Goal: Task Accomplishment & Management: Manage account settings

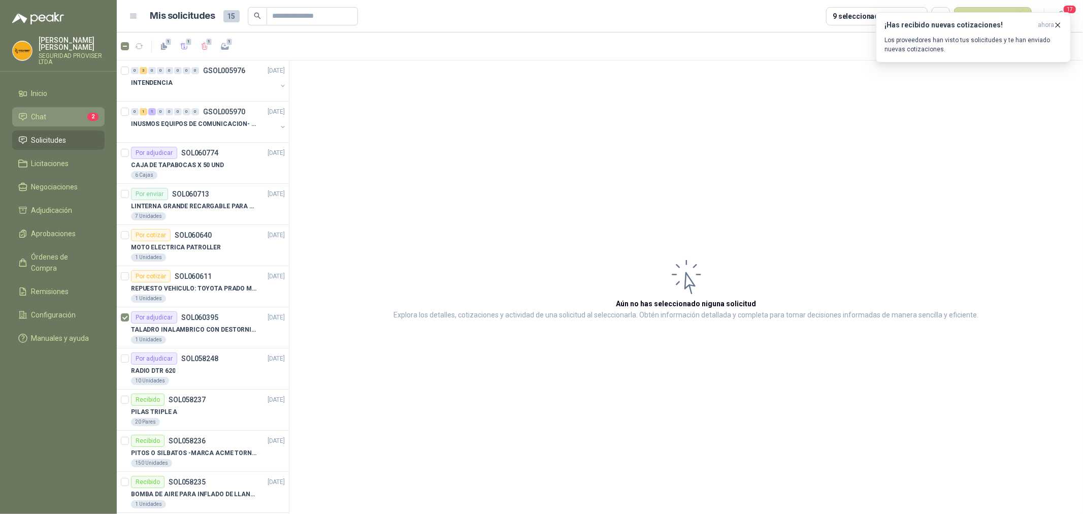
click at [56, 119] on li "Chat 2" at bounding box center [58, 116] width 80 height 11
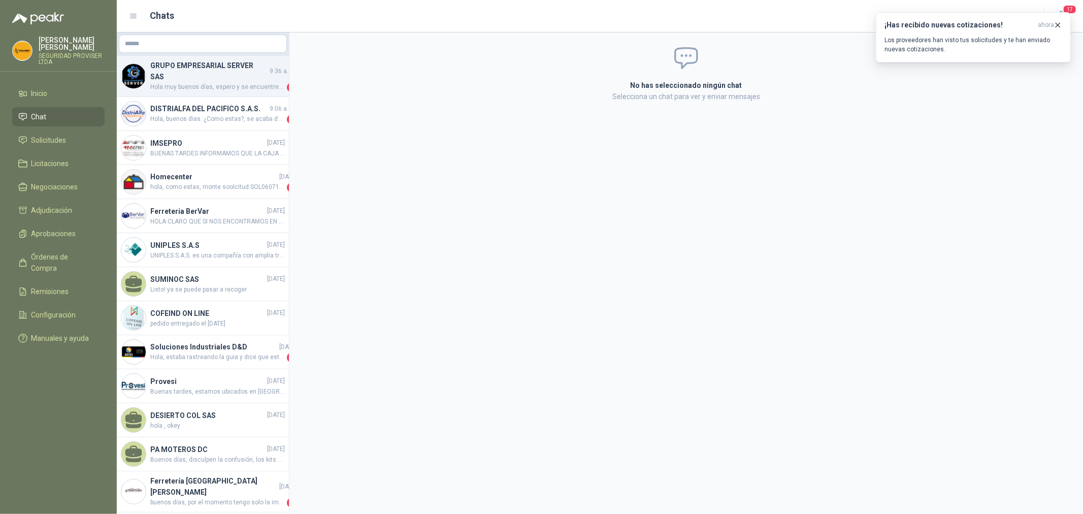
click at [195, 82] on span "Hola muy buenos días, espero y se encuentren muy bien. Le hago una pregunta, la…" at bounding box center [217, 87] width 135 height 10
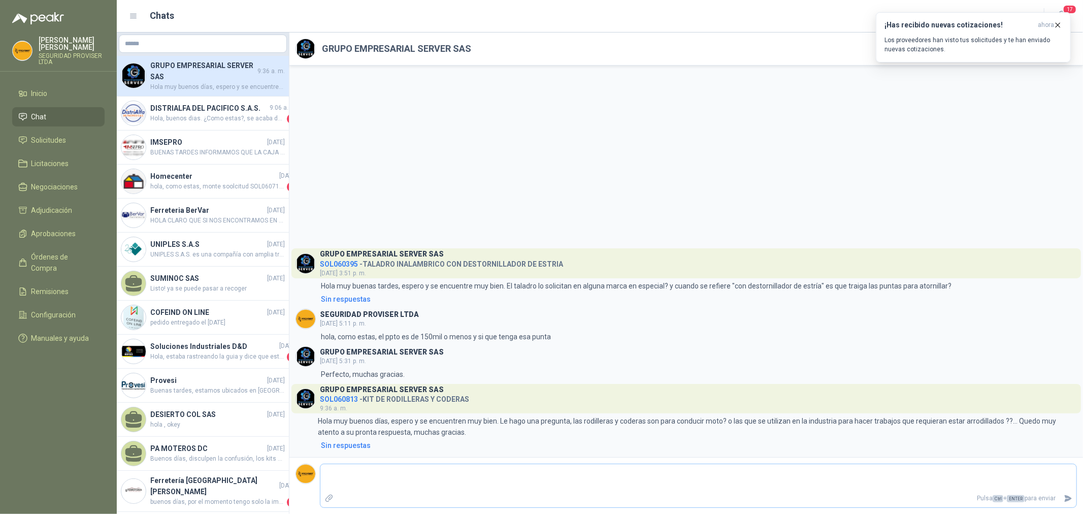
click at [677, 475] on textarea at bounding box center [698, 477] width 756 height 23
type textarea "*"
type textarea "**"
type textarea "*"
type textarea "**"
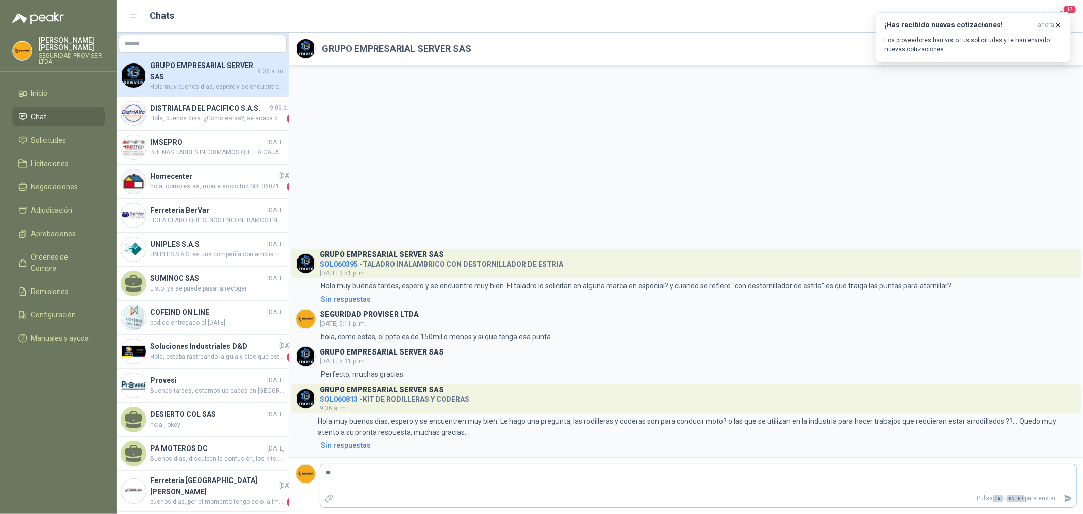
type textarea "***"
type textarea "****"
type textarea "*****"
type textarea "*******"
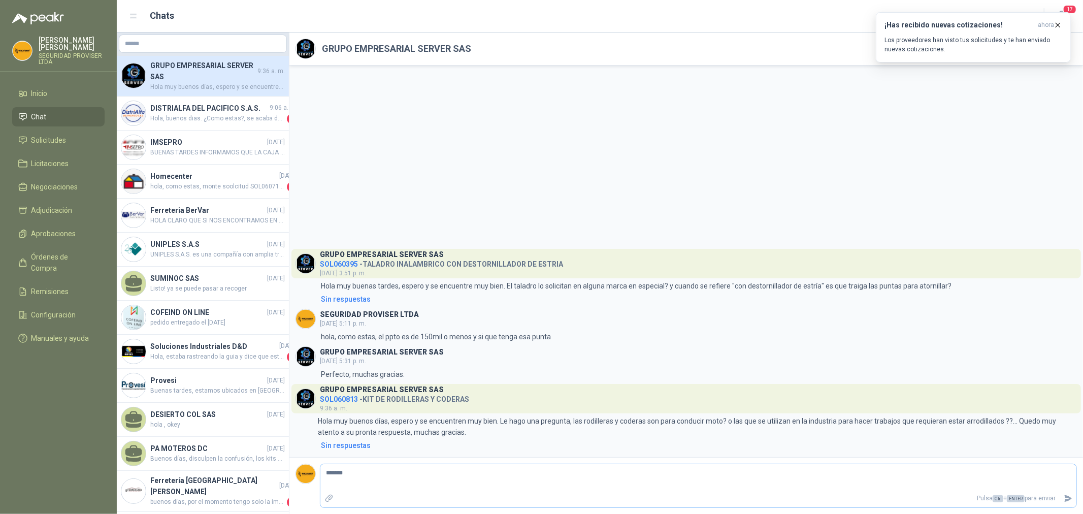
type textarea "********"
type textarea "*********"
type textarea "**********"
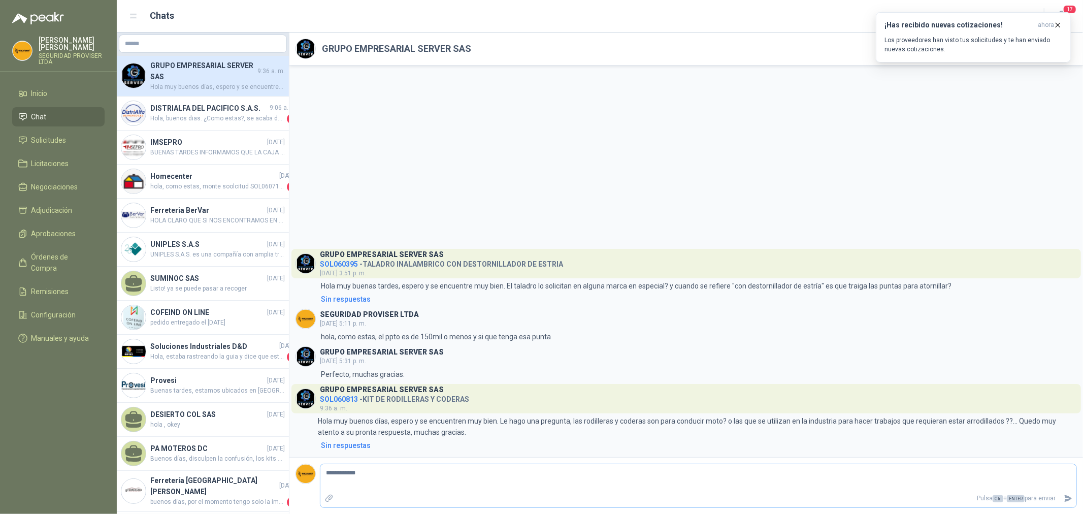
type textarea "**********"
click at [1067, 501] on icon "Enviar" at bounding box center [1068, 498] width 7 height 7
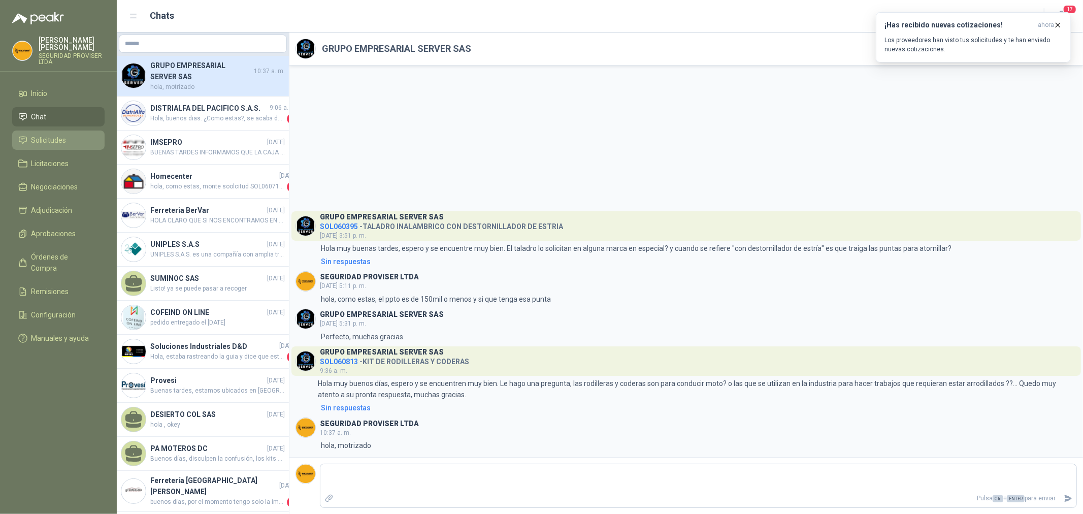
click at [68, 136] on li "Solicitudes" at bounding box center [58, 140] width 80 height 11
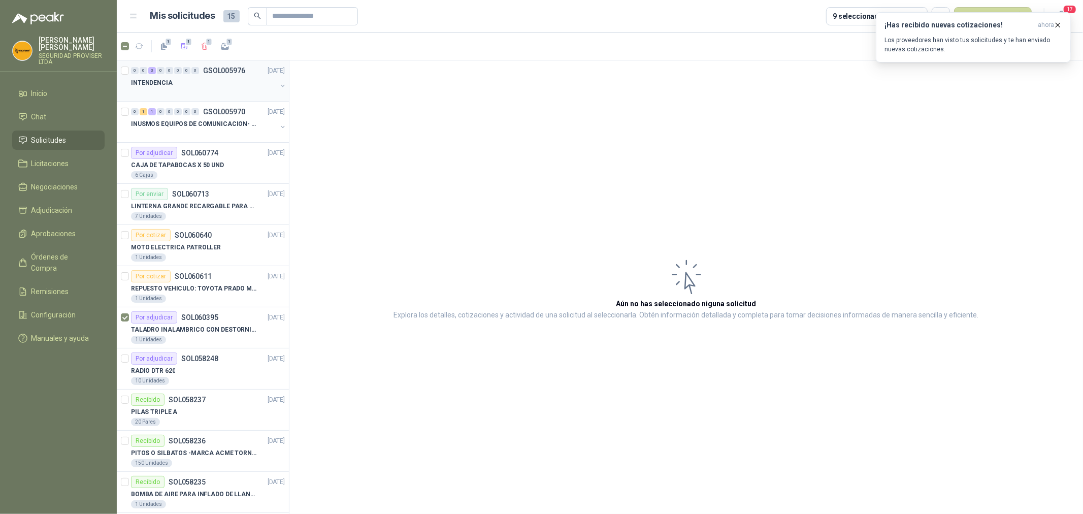
click at [215, 91] on div at bounding box center [204, 93] width 146 height 8
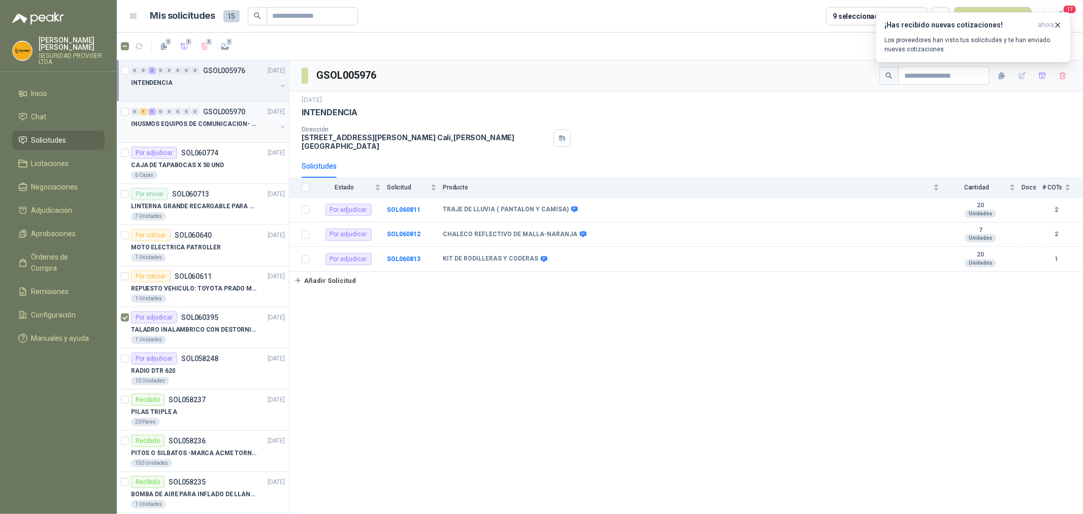
click at [279, 128] on button "button" at bounding box center [283, 127] width 8 height 8
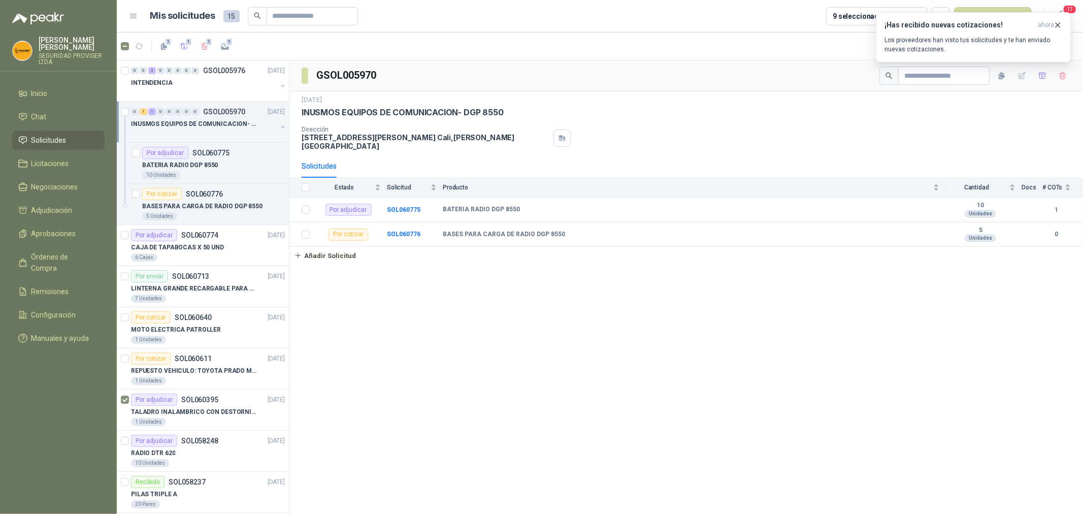
click at [279, 130] on div at bounding box center [283, 128] width 8 height 10
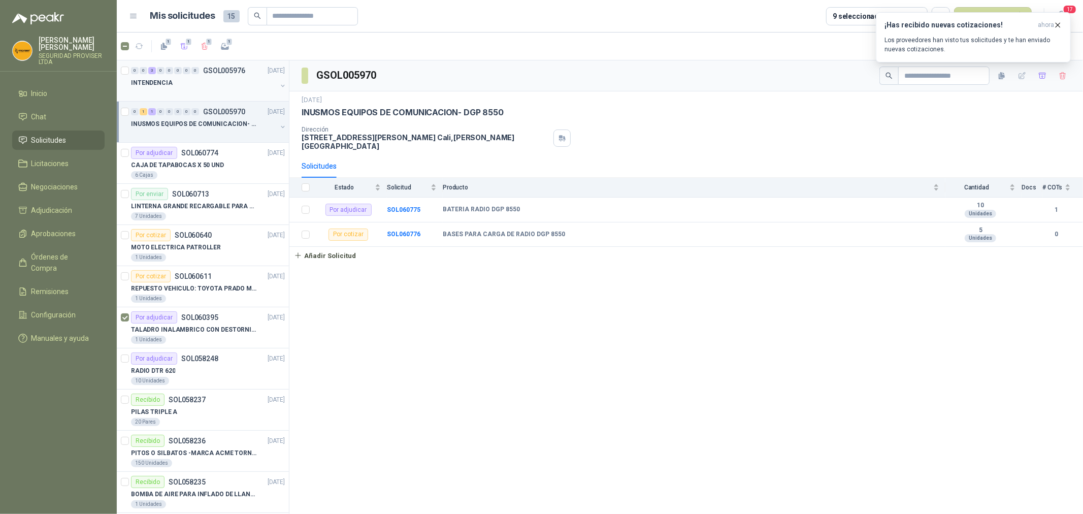
click at [232, 91] on div at bounding box center [204, 93] width 146 height 8
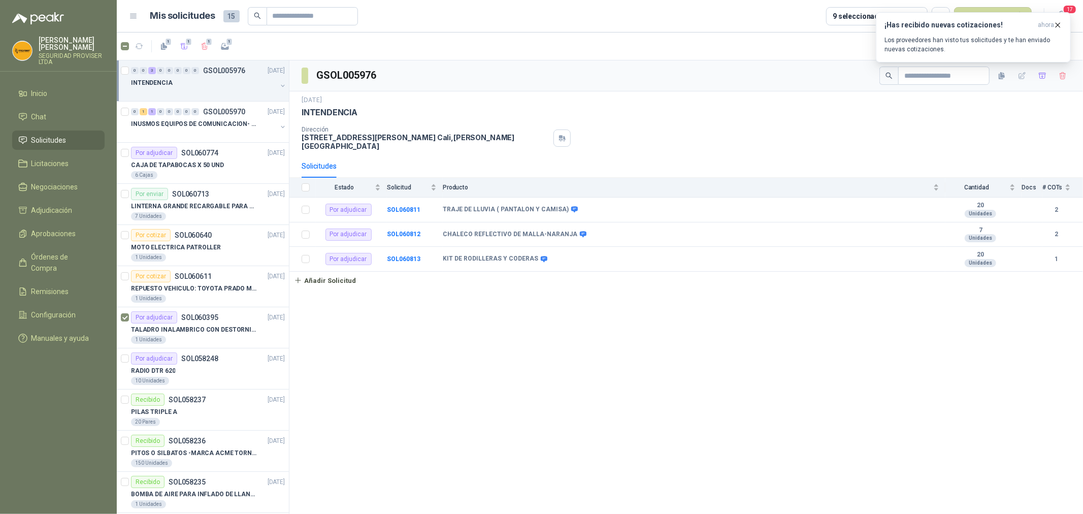
click at [279, 86] on button "button" at bounding box center [283, 86] width 8 height 8
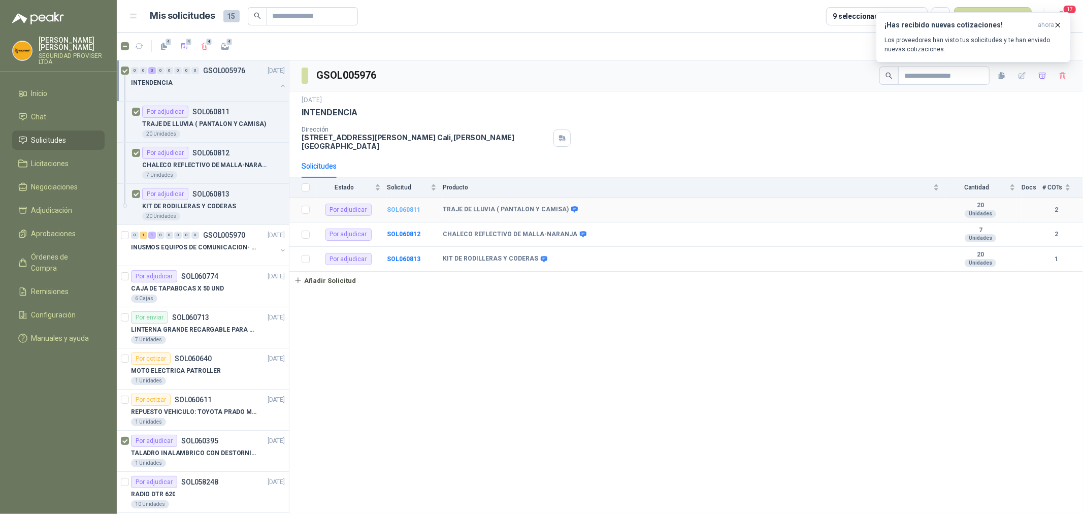
click at [394, 209] on b "SOL060811" at bounding box center [404, 209] width 34 height 7
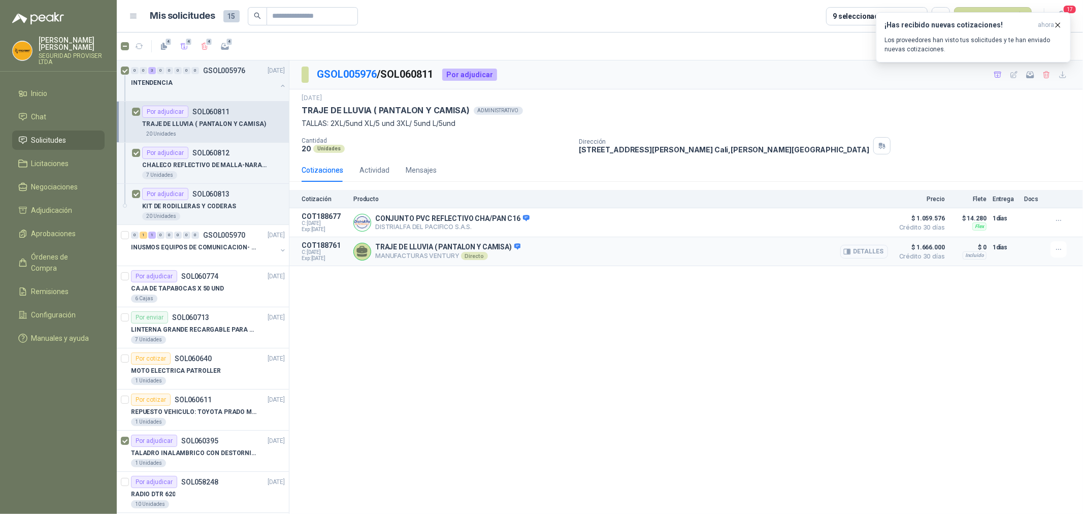
click at [863, 250] on button "Detalles" at bounding box center [864, 252] width 48 height 14
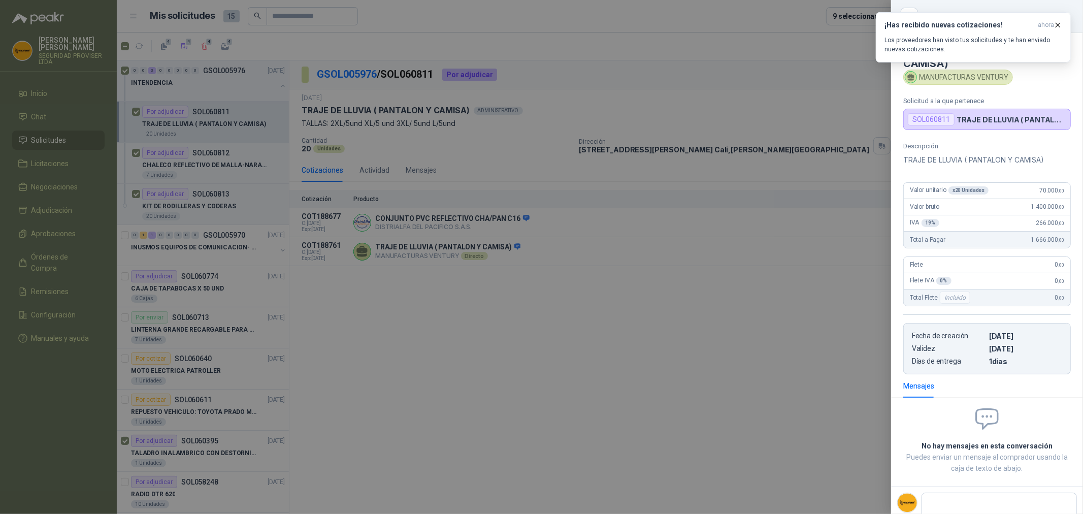
click at [823, 284] on div at bounding box center [541, 257] width 1083 height 514
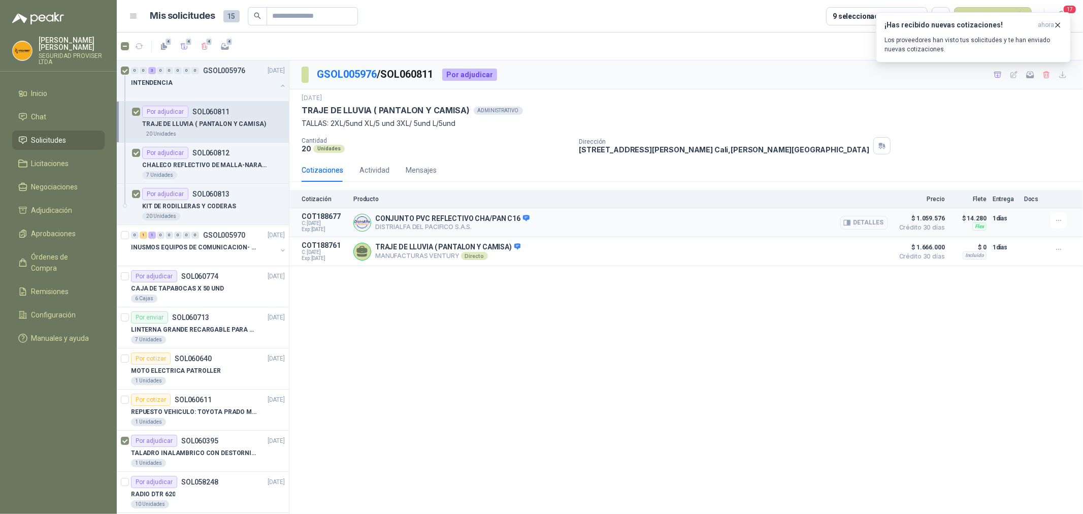
click at [880, 222] on button "Detalles" at bounding box center [864, 223] width 48 height 14
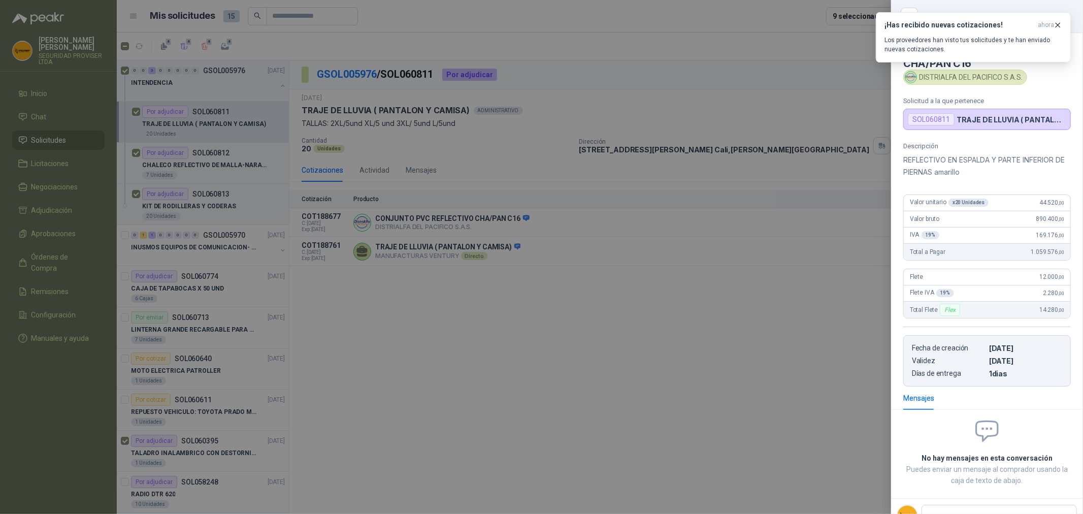
click at [838, 295] on div at bounding box center [541, 257] width 1083 height 514
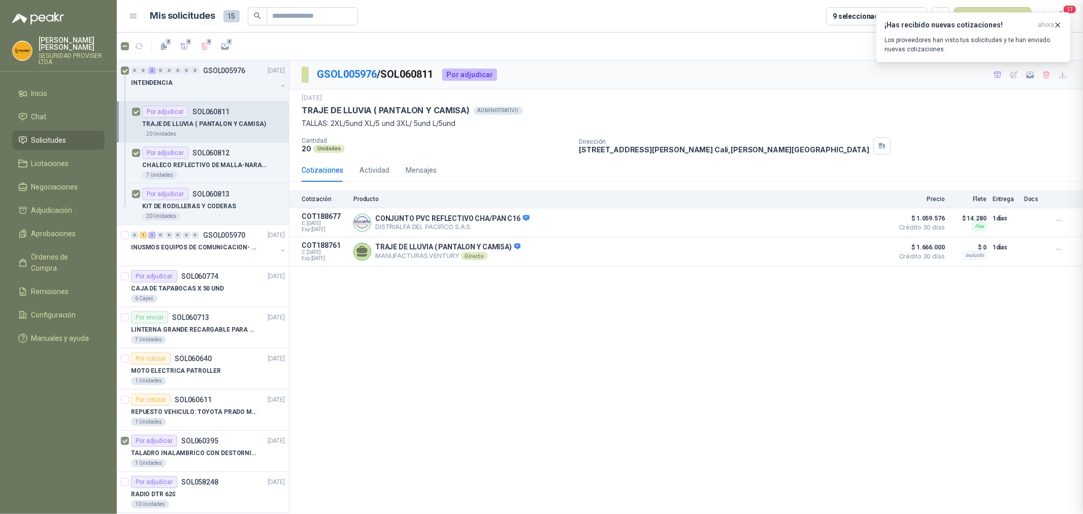
scroll to position [4, 0]
click at [536, 310] on div "GSOL005976 / SOL060811 Por adjudicar [DATE] TRAJE DE LLUVIA ( PANTALON Y CAMISA…" at bounding box center [685, 288] width 793 height 457
click at [61, 120] on li "Chat 1" at bounding box center [58, 116] width 80 height 11
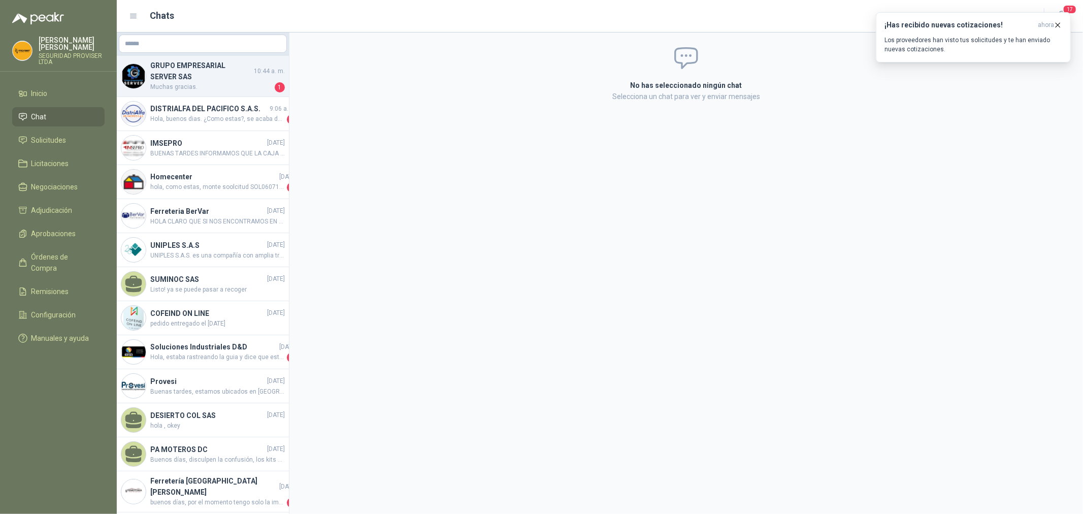
click at [196, 84] on span "Muchas gracias." at bounding box center [211, 87] width 122 height 10
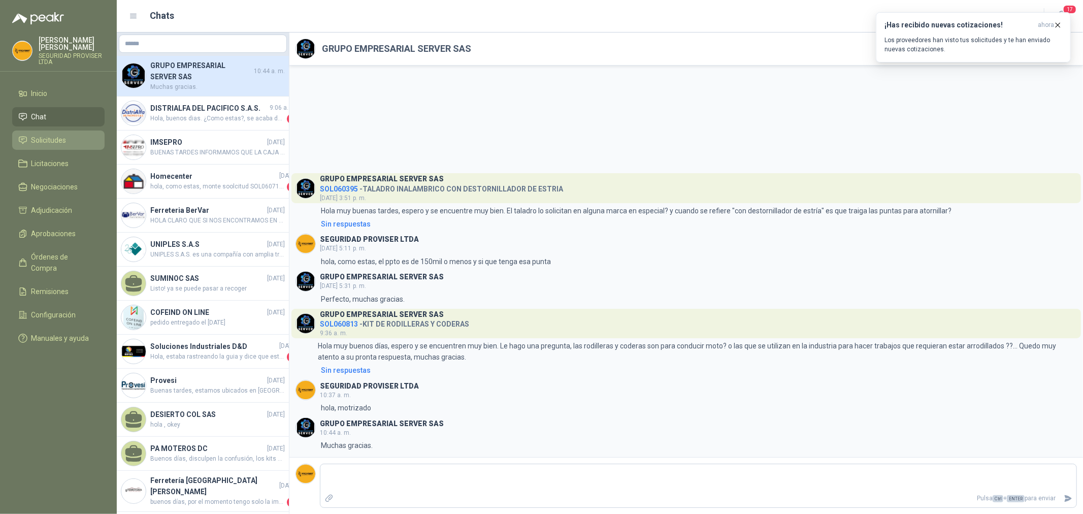
click at [63, 143] on span "Solicitudes" at bounding box center [48, 140] width 35 height 11
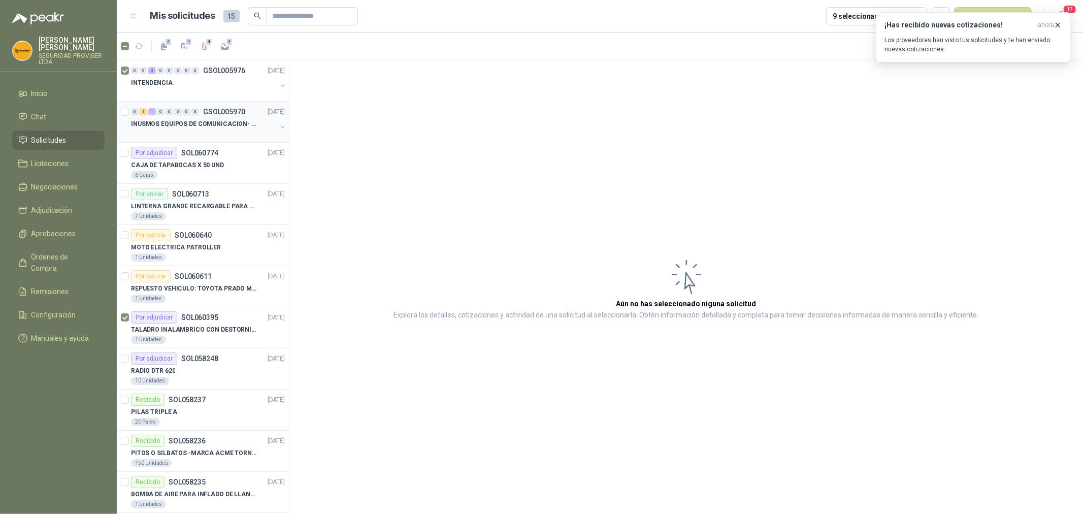
click at [198, 132] on div at bounding box center [204, 134] width 146 height 8
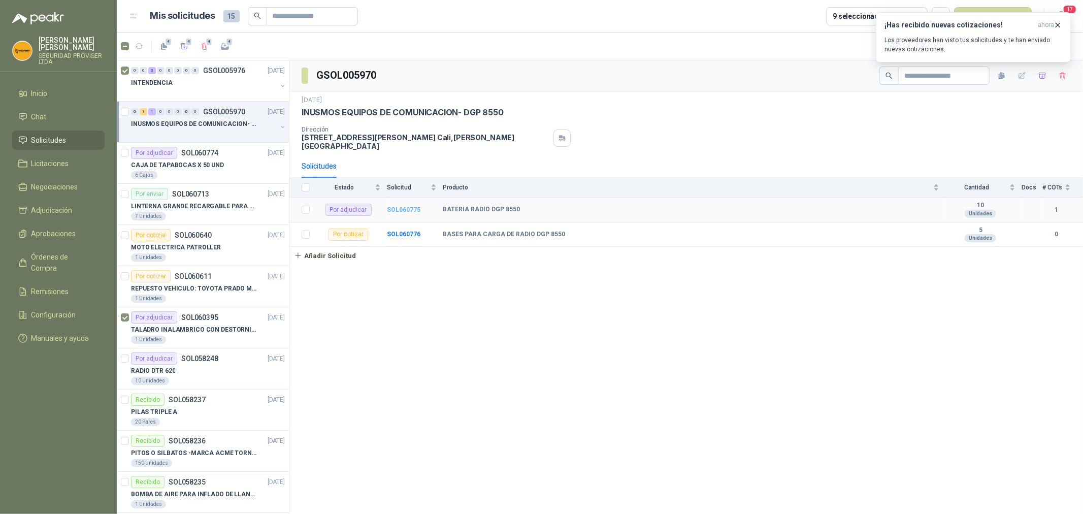
click at [398, 208] on b "SOL060775" at bounding box center [404, 209] width 34 height 7
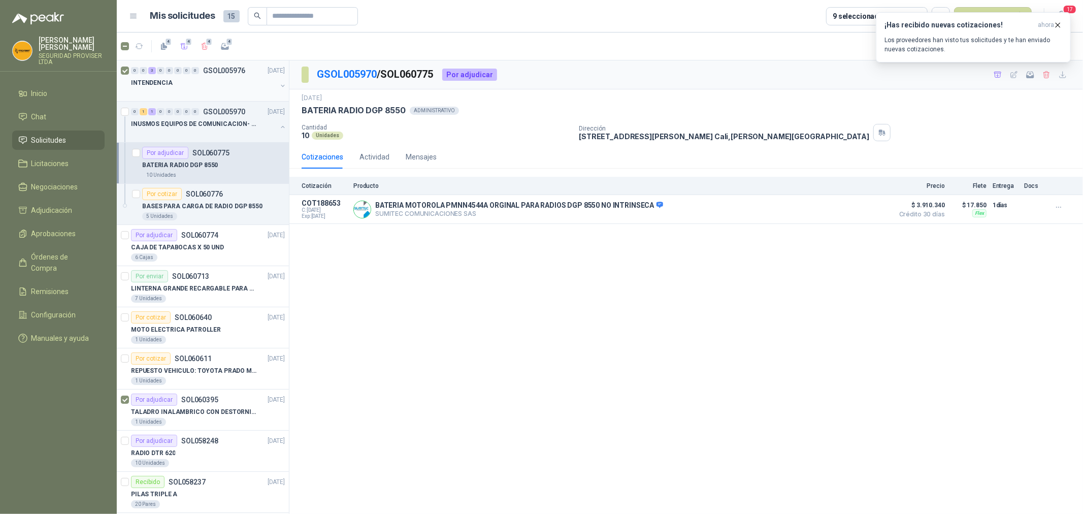
click at [234, 92] on div at bounding box center [204, 93] width 146 height 8
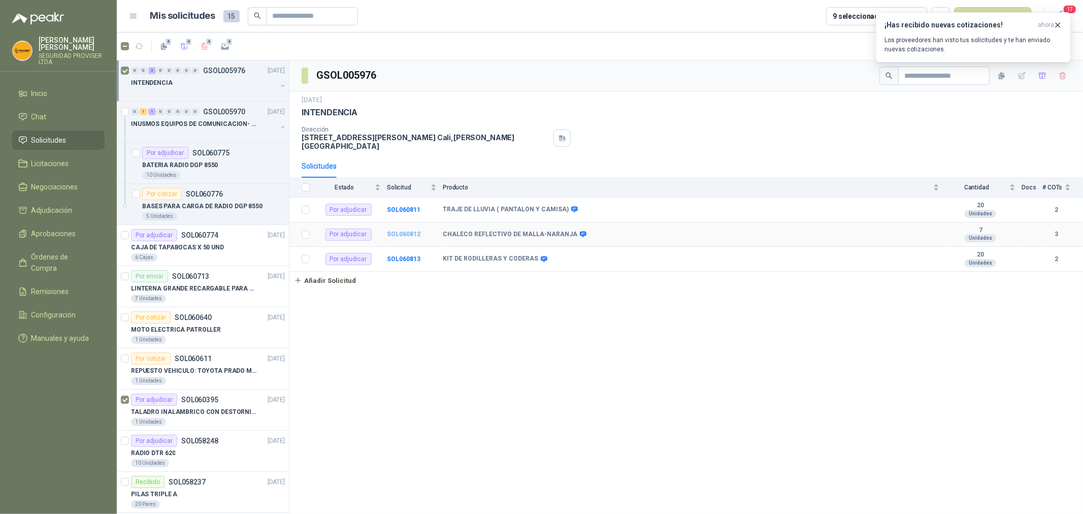
click at [408, 230] on b "SOL060812" at bounding box center [404, 233] width 34 height 7
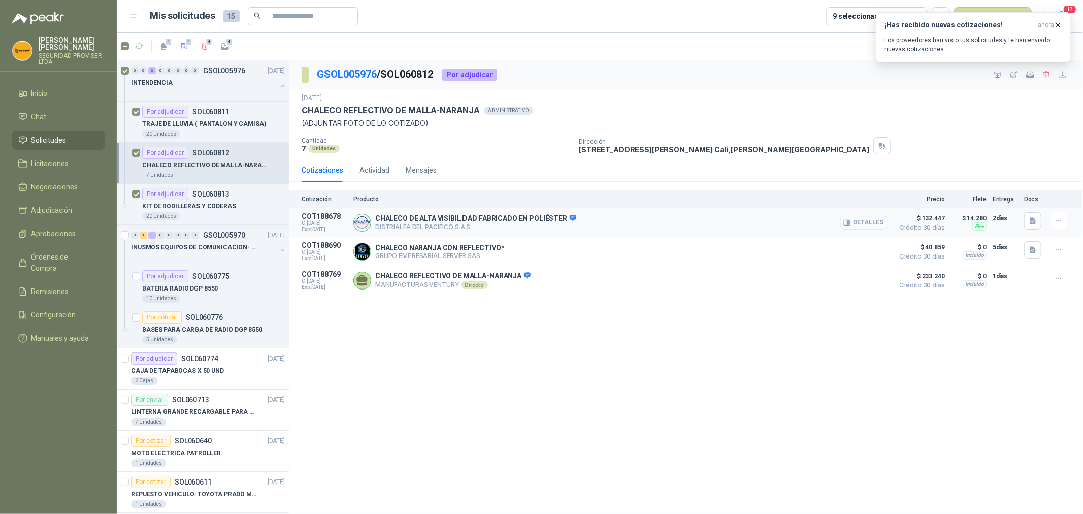
click at [873, 219] on button "Detalles" at bounding box center [864, 223] width 48 height 14
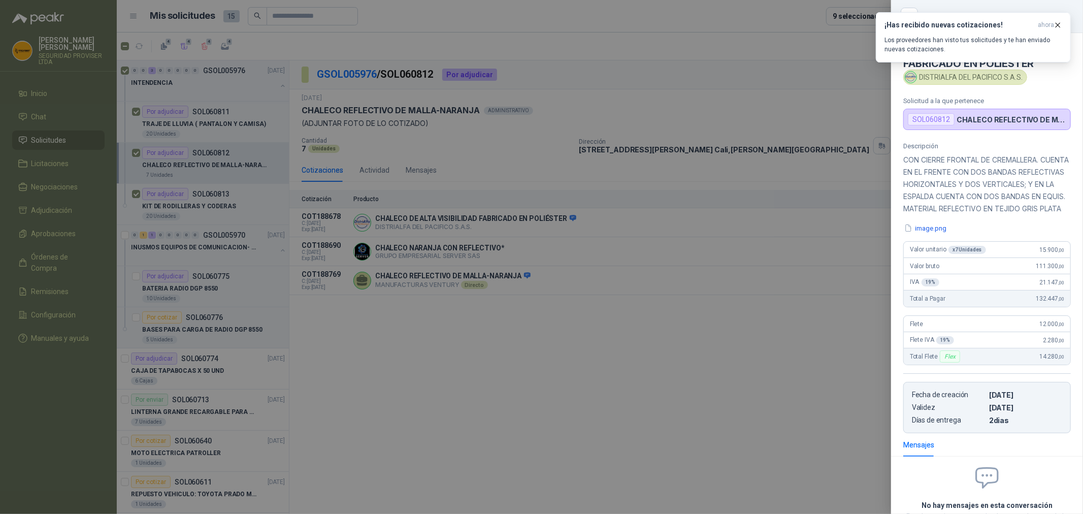
scroll to position [95, 0]
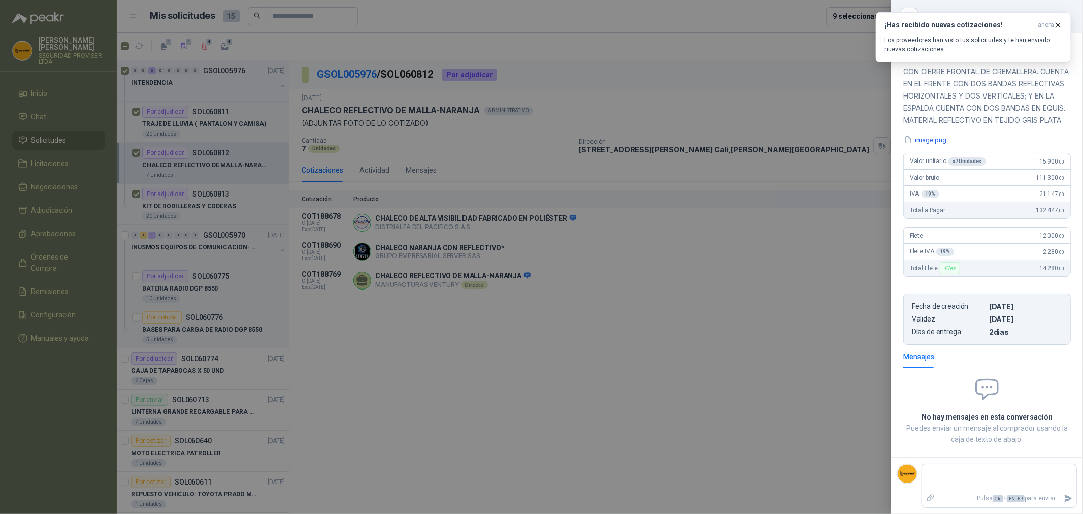
click at [804, 113] on div at bounding box center [541, 257] width 1083 height 514
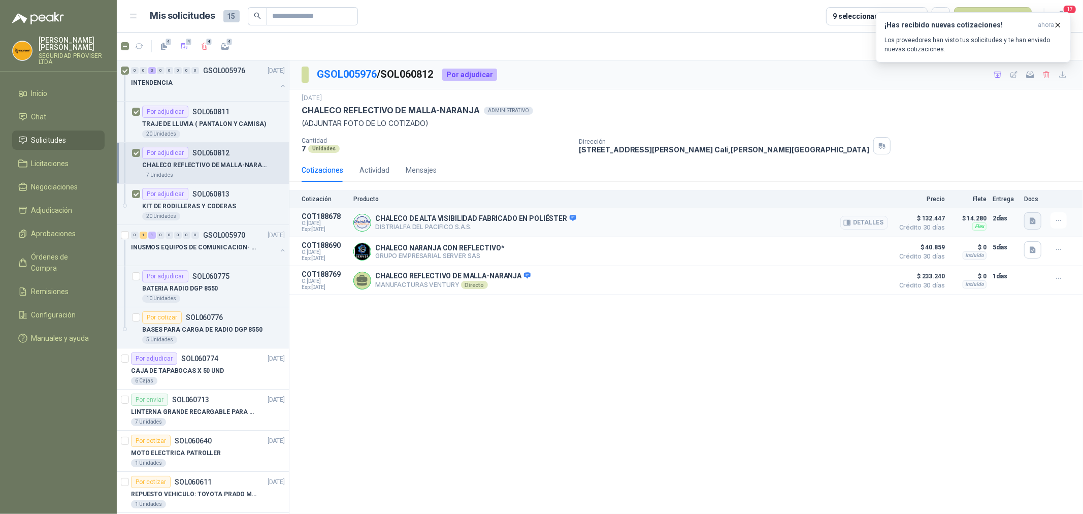
click at [1037, 218] on icon "button" at bounding box center [1032, 221] width 9 height 9
click at [1009, 196] on button "image.png" at bounding box center [1012, 198] width 44 height 11
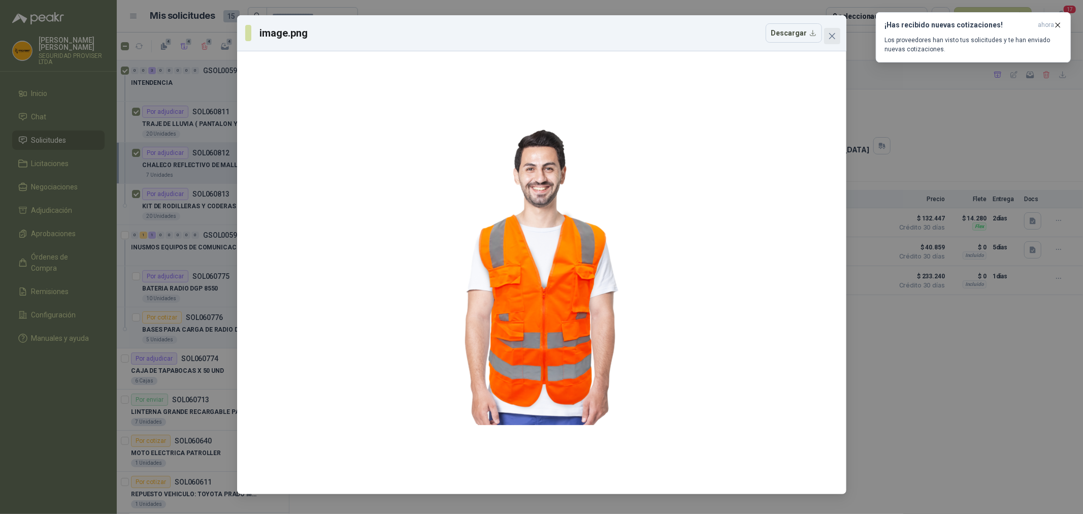
click at [828, 37] on icon "close" at bounding box center [832, 36] width 8 height 8
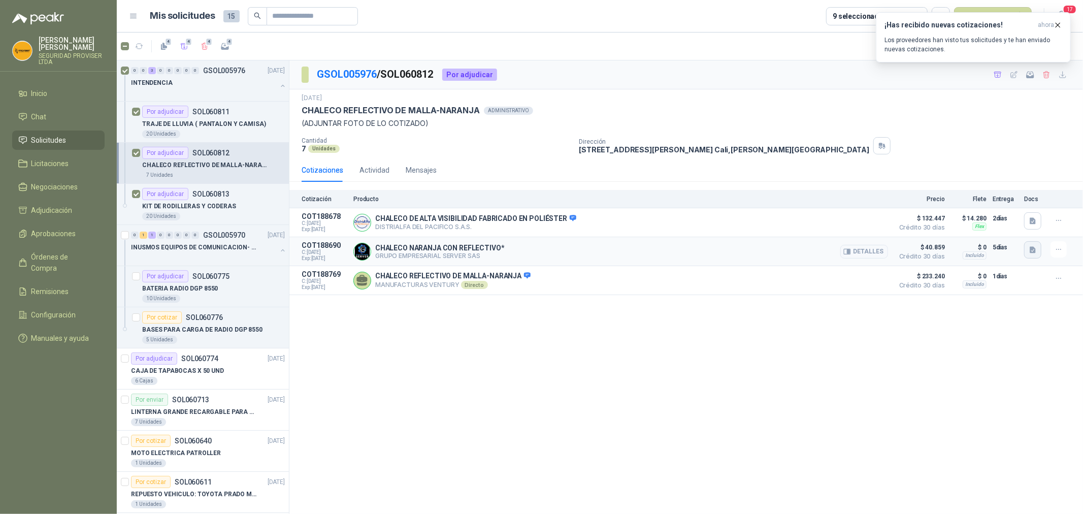
click at [1032, 251] on icon "button" at bounding box center [1032, 249] width 6 height 7
click at [1016, 227] on button "image.png" at bounding box center [1012, 227] width 44 height 11
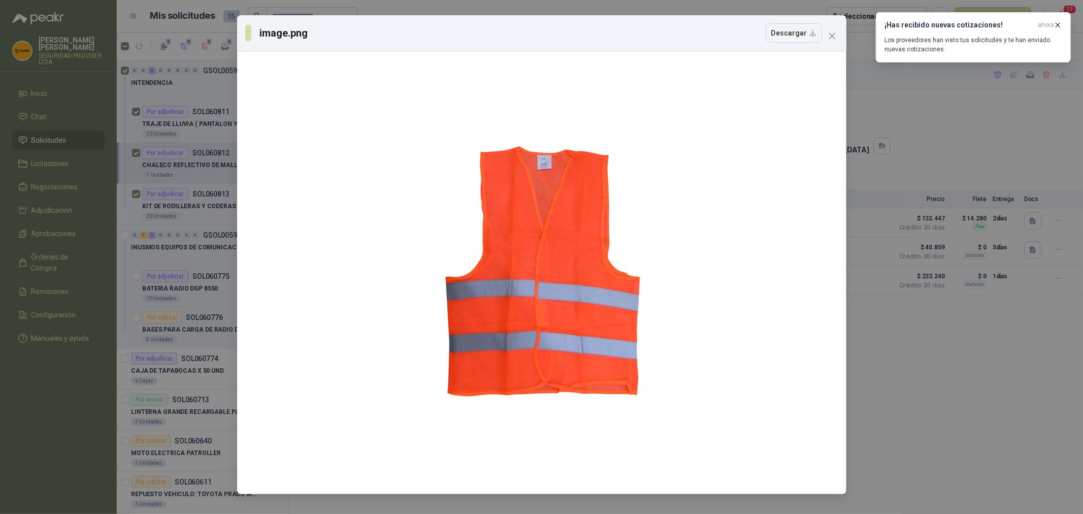
click at [833, 45] on div "image.png Descargar" at bounding box center [541, 33] width 609 height 36
click at [833, 36] on icon "close" at bounding box center [832, 36] width 8 height 8
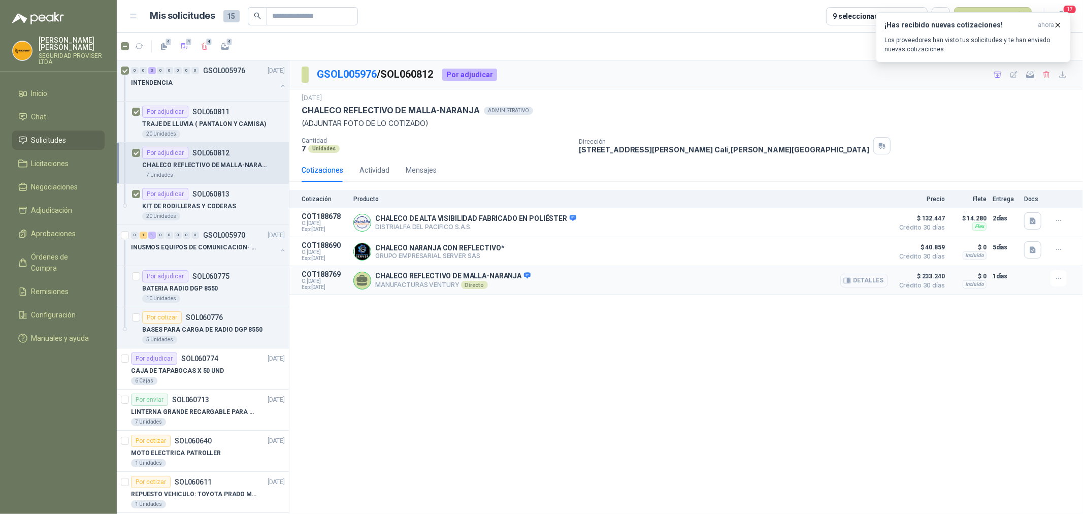
click at [878, 283] on button "Detalles" at bounding box center [864, 281] width 48 height 14
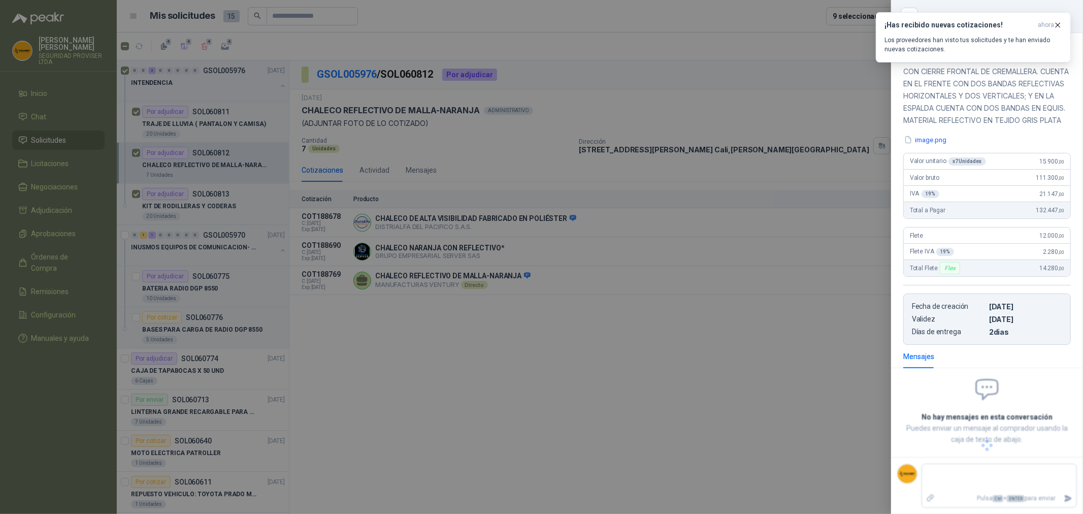
scroll to position [29, 0]
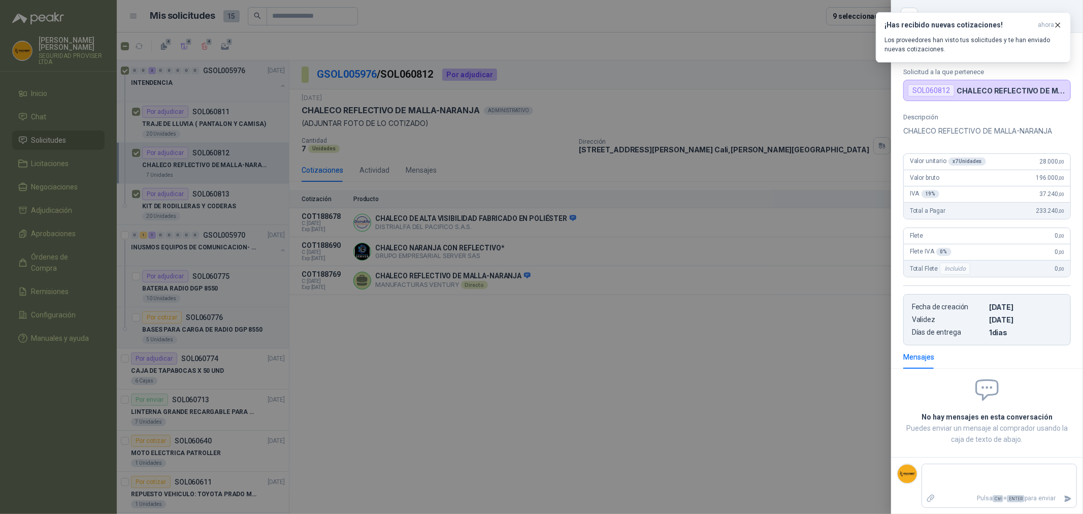
click at [837, 171] on div at bounding box center [541, 257] width 1083 height 514
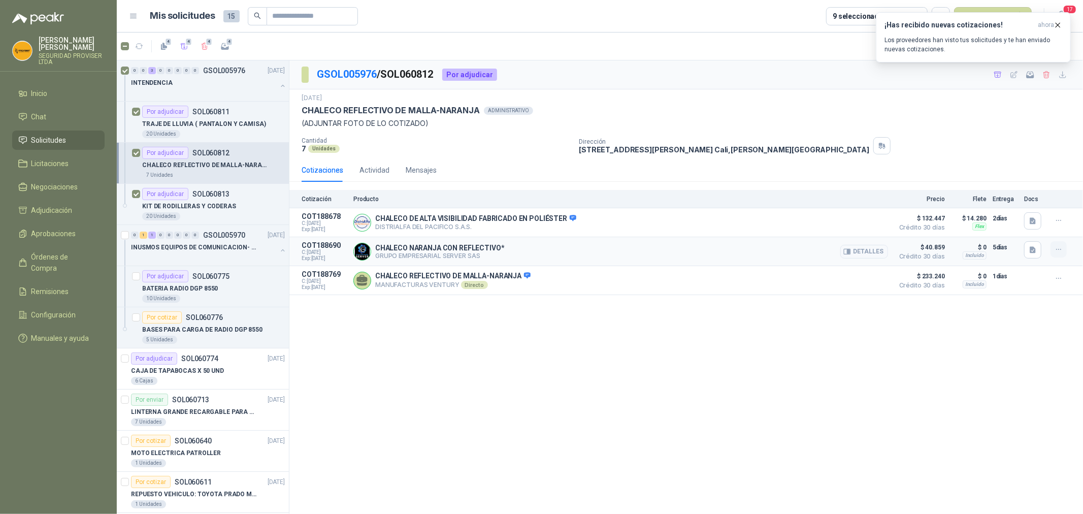
click at [1060, 251] on icon "button" at bounding box center [1058, 249] width 9 height 9
click at [1038, 250] on button "button" at bounding box center [1032, 249] width 17 height 17
click at [1015, 225] on button "image.png" at bounding box center [1012, 227] width 44 height 11
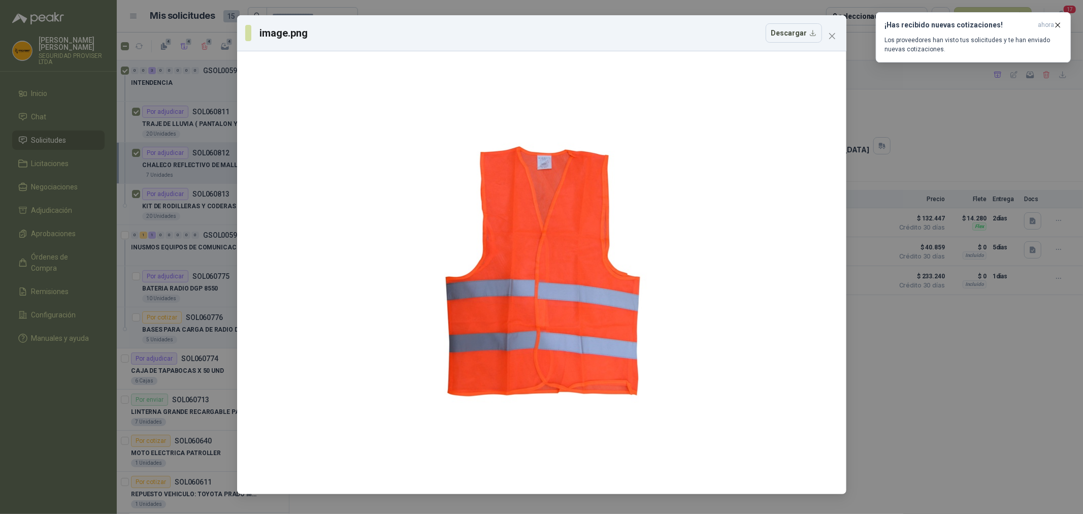
click at [943, 389] on div "image.png Descargar" at bounding box center [541, 257] width 1083 height 514
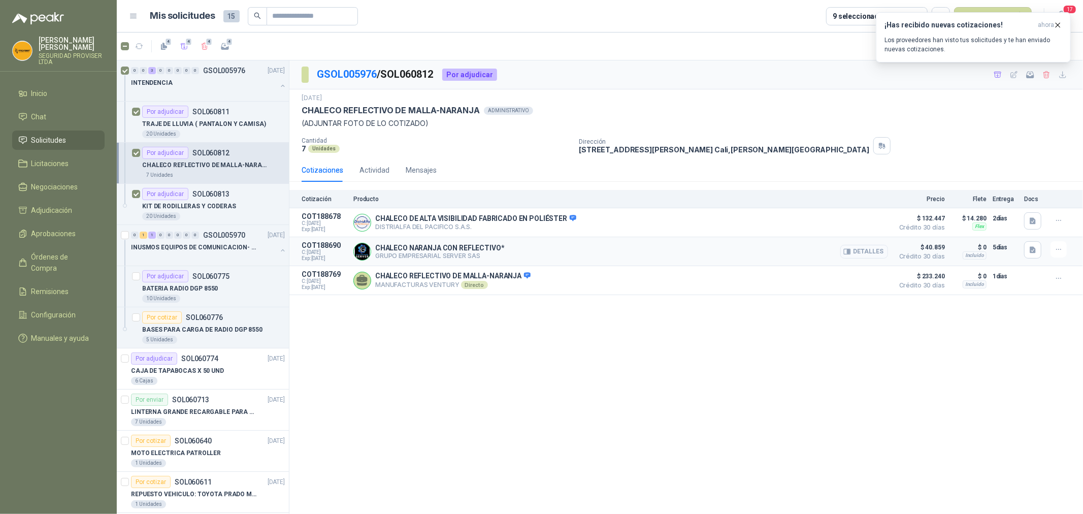
click at [873, 257] on button "Detalles" at bounding box center [864, 252] width 48 height 14
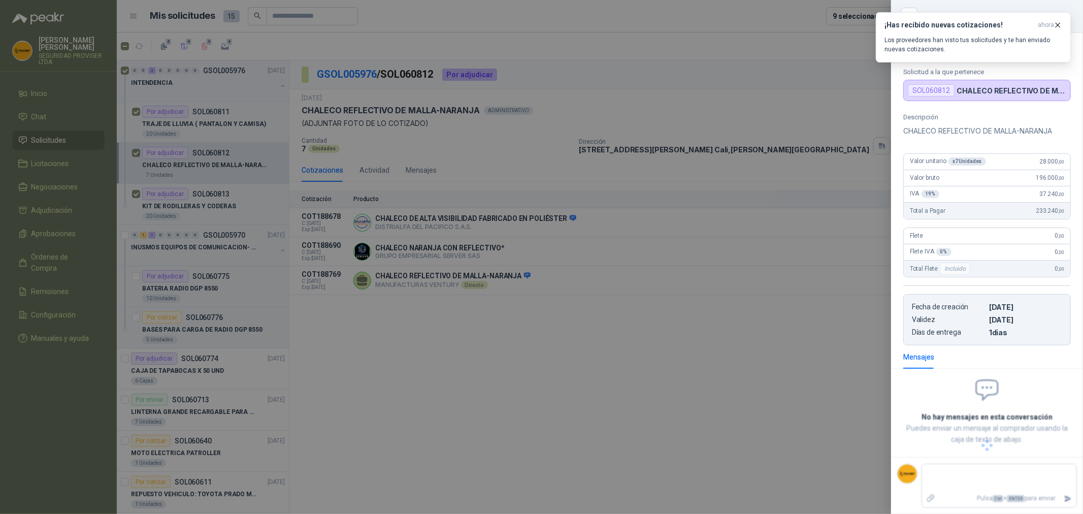
scroll to position [8, 0]
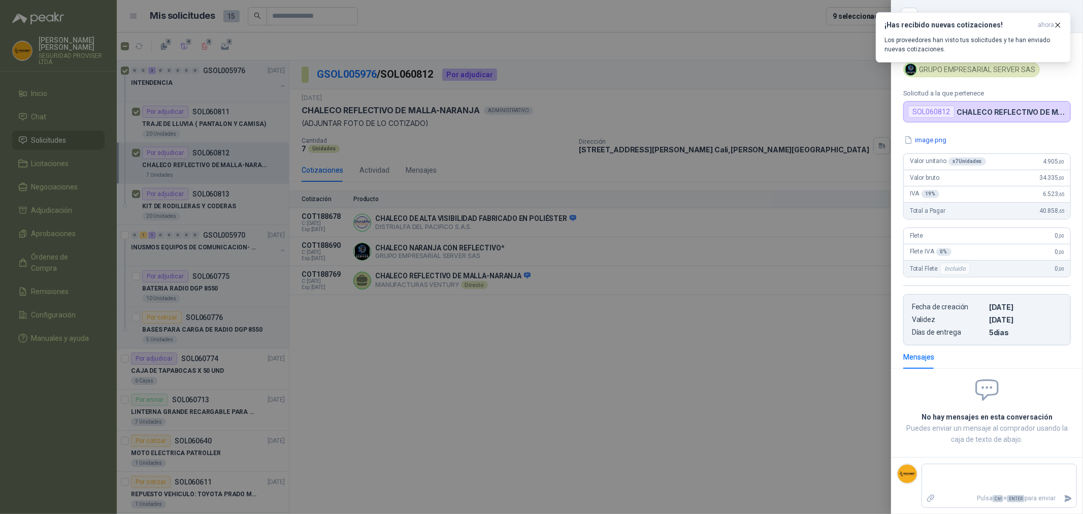
click at [820, 370] on div at bounding box center [541, 257] width 1083 height 514
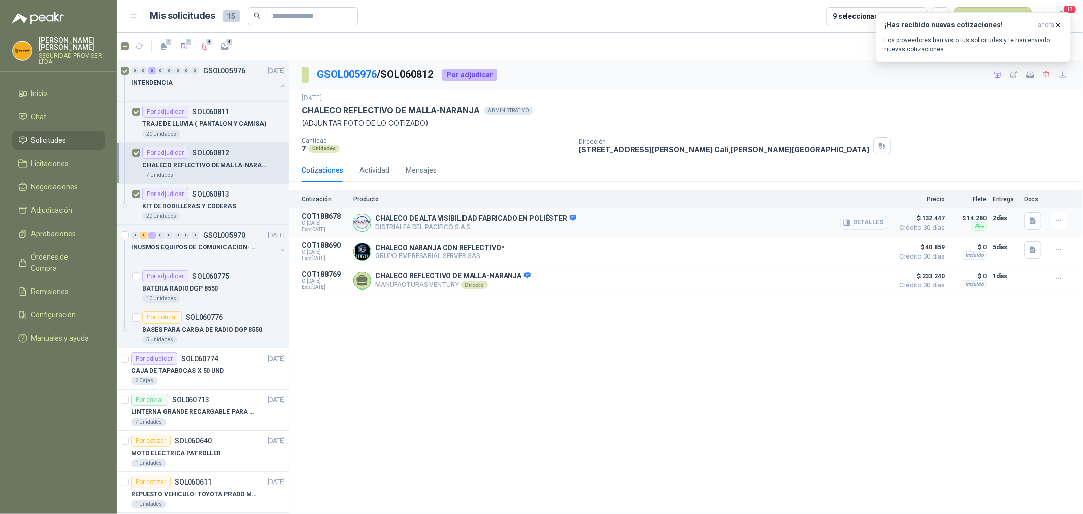
click at [875, 227] on button "Detalles" at bounding box center [864, 223] width 48 height 14
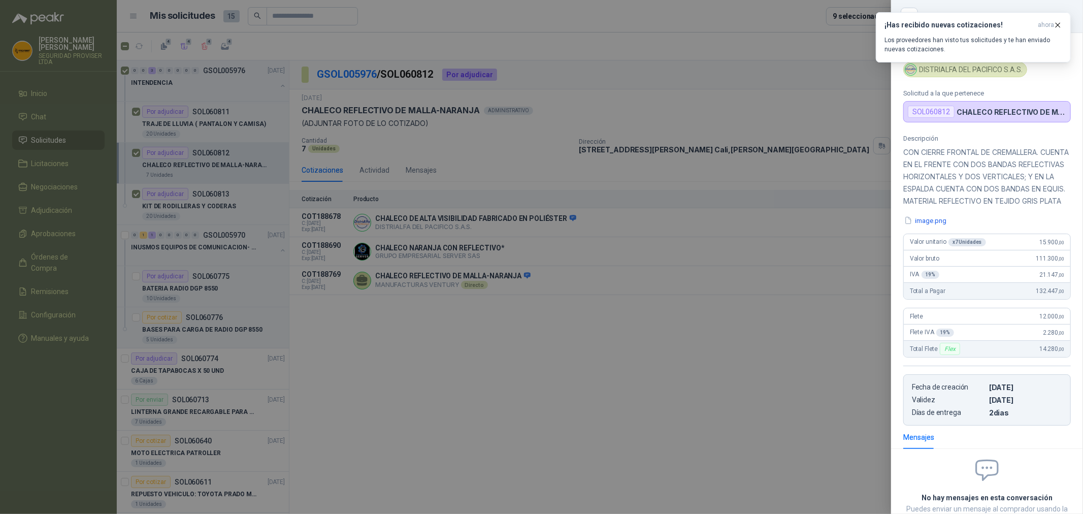
click at [798, 347] on div at bounding box center [541, 257] width 1083 height 514
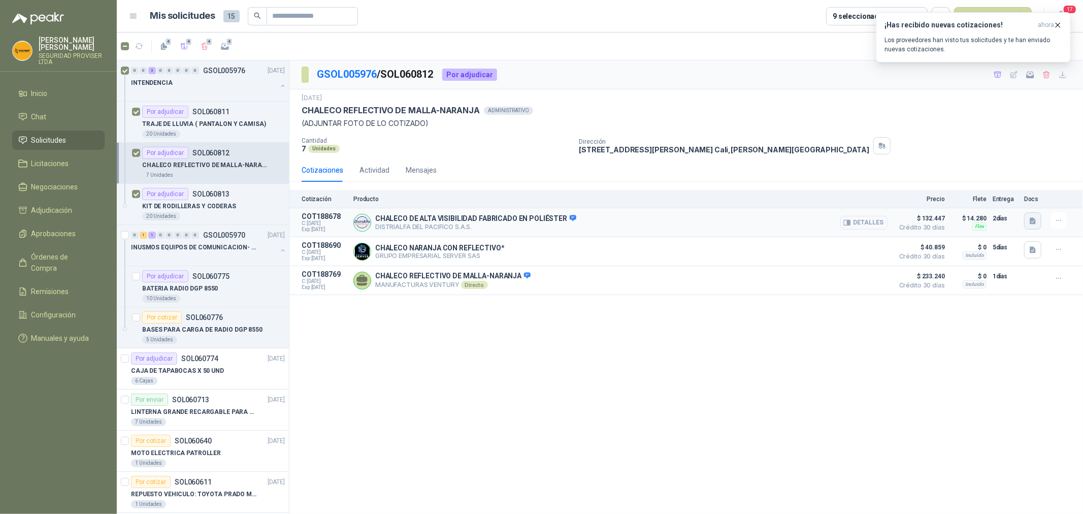
click at [1029, 222] on icon "button" at bounding box center [1032, 221] width 9 height 9
click at [1016, 201] on button "image.png" at bounding box center [1012, 198] width 44 height 11
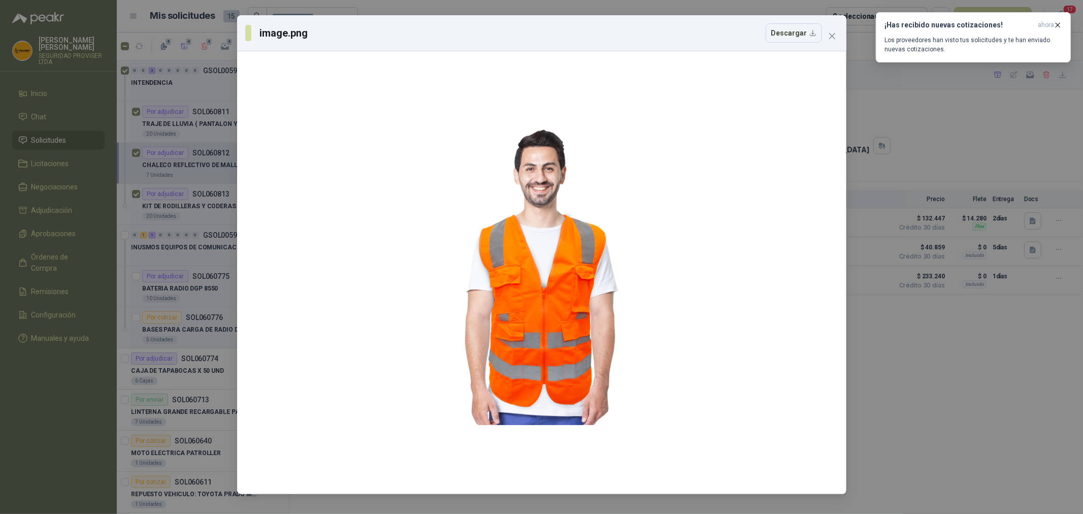
click at [968, 389] on div "image.png Descargar" at bounding box center [541, 257] width 1083 height 514
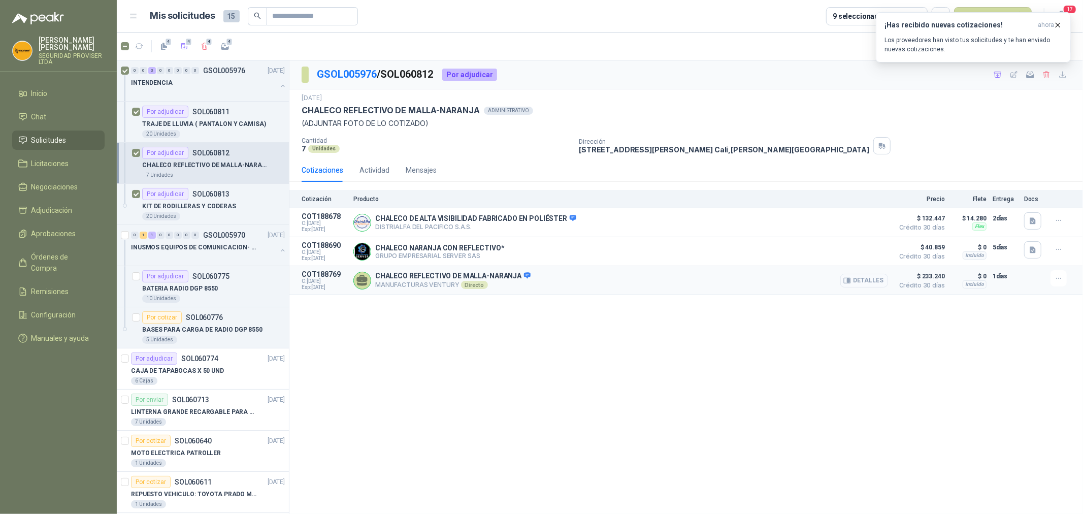
click at [870, 281] on button "Detalles" at bounding box center [864, 281] width 48 height 14
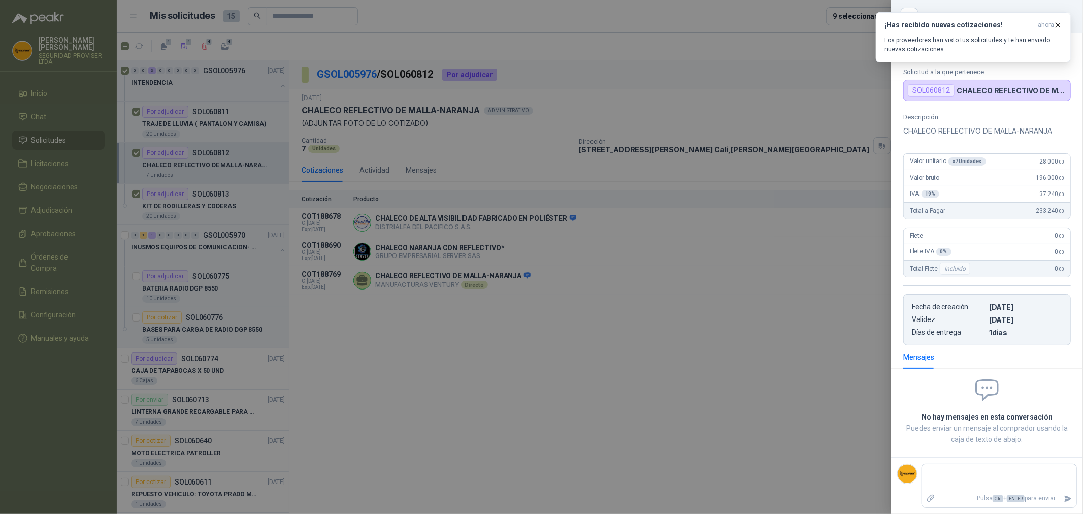
scroll to position [29, 0]
click at [830, 347] on div at bounding box center [541, 257] width 1083 height 514
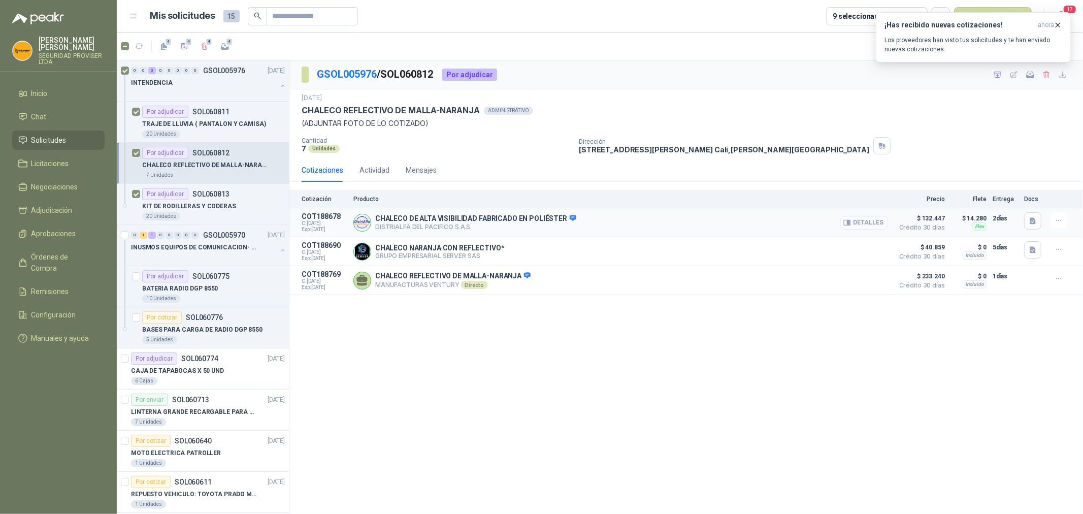
click at [876, 222] on button "Detalles" at bounding box center [864, 223] width 48 height 14
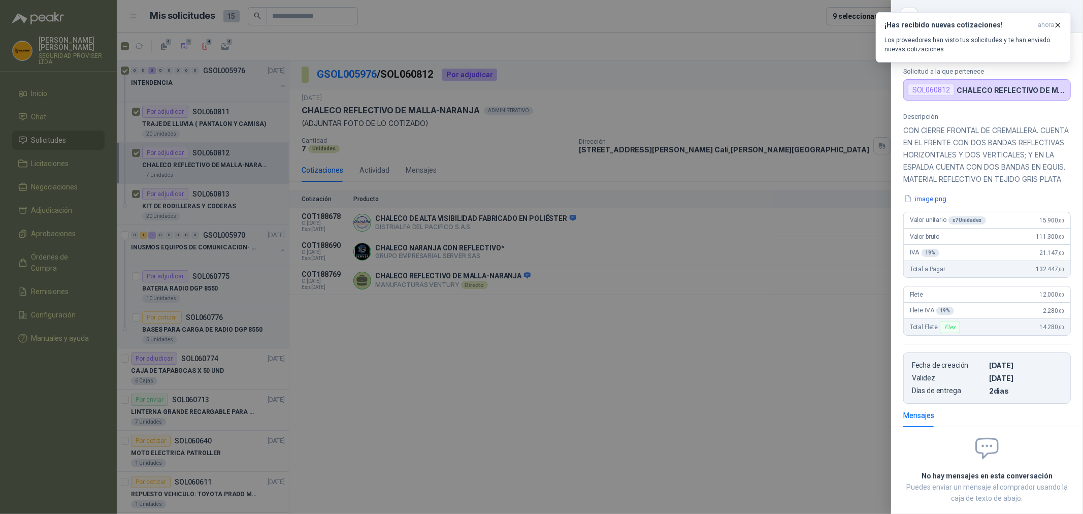
click at [740, 392] on div at bounding box center [541, 257] width 1083 height 514
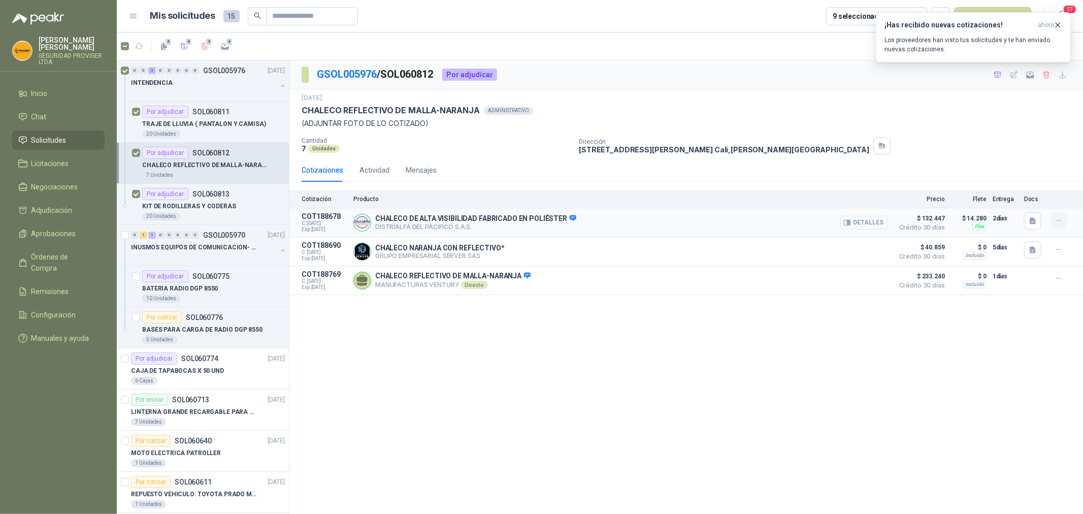
click at [1059, 222] on icon "button" at bounding box center [1058, 220] width 9 height 9
click at [1028, 179] on button "Añadir" at bounding box center [1038, 180] width 81 height 16
click at [39, 210] on span "Adjudicación" at bounding box center [51, 210] width 41 height 11
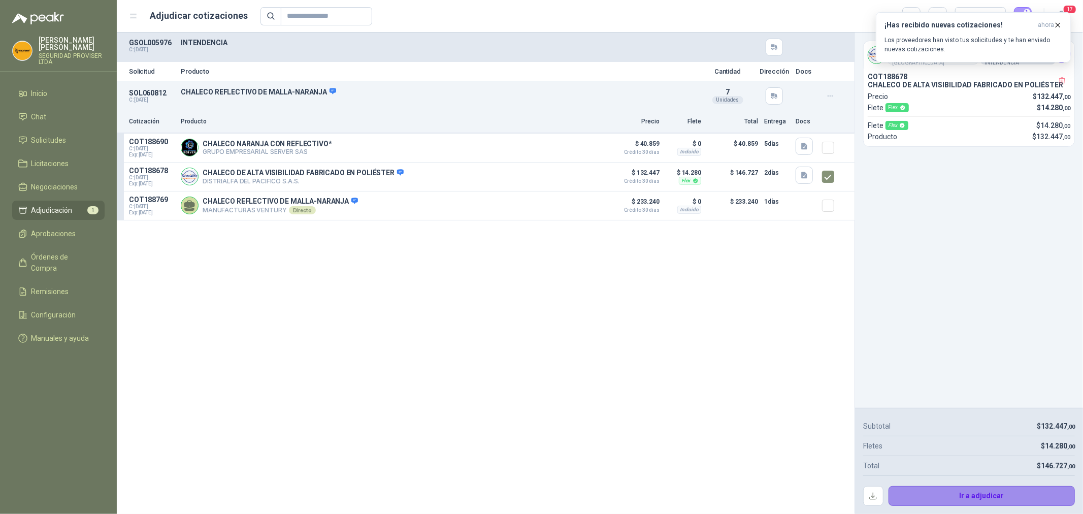
click at [984, 498] on button "Ir a adjudicar" at bounding box center [981, 496] width 187 height 20
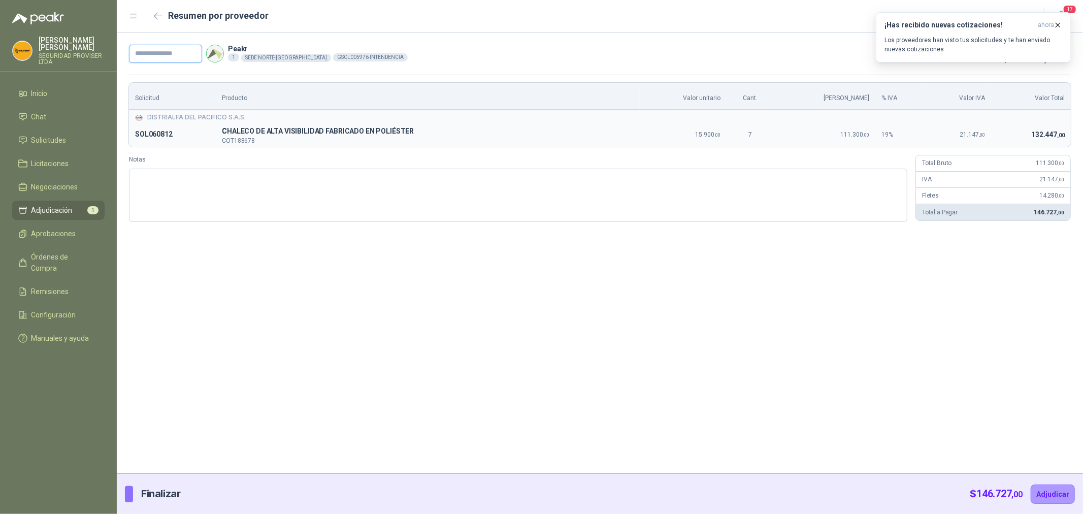
click at [164, 55] on input "text" at bounding box center [165, 54] width 73 height 18
type input "***"
click at [1064, 491] on button "Adjudicar" at bounding box center [1053, 493] width 44 height 19
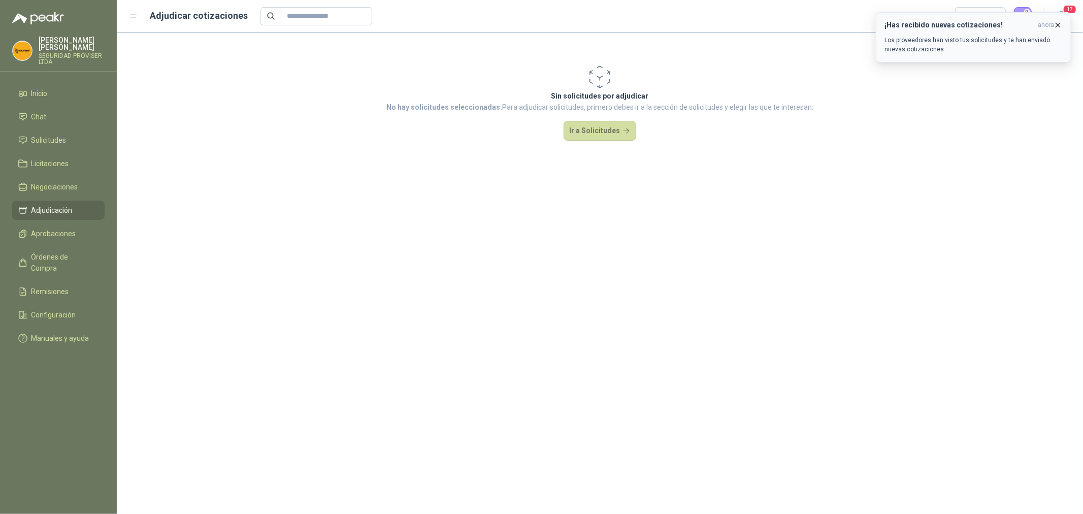
click at [1061, 24] on icon "button" at bounding box center [1057, 25] width 9 height 9
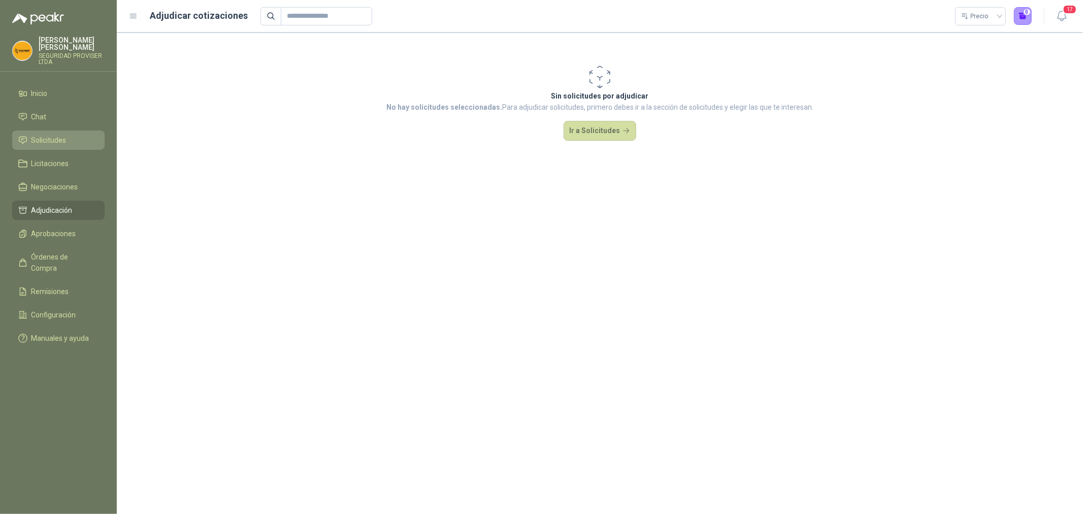
click at [65, 138] on span "Solicitudes" at bounding box center [48, 140] width 35 height 11
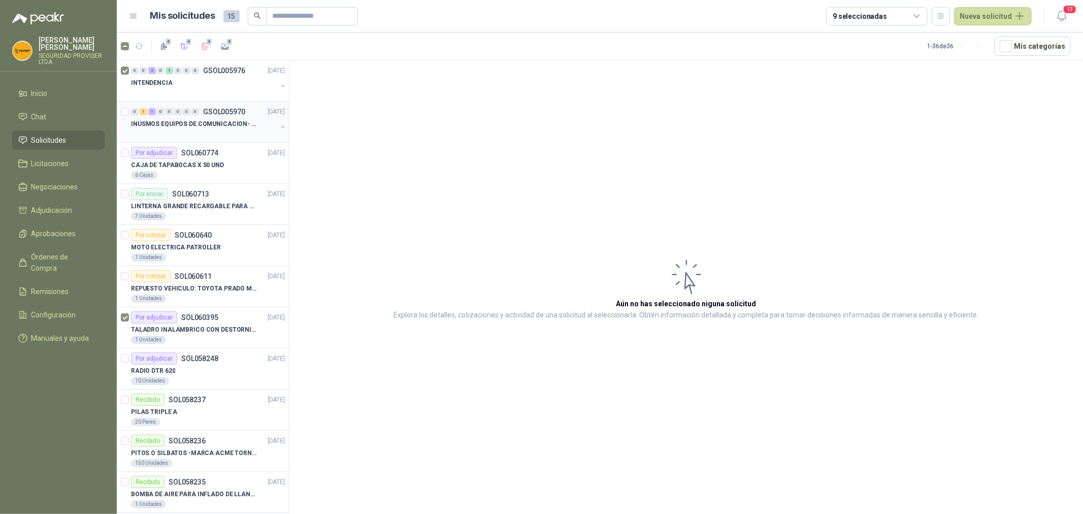
click at [238, 128] on p "INUSMOS EQUIPOS DE COMUNICACION- DGP 8550" at bounding box center [194, 124] width 126 height 10
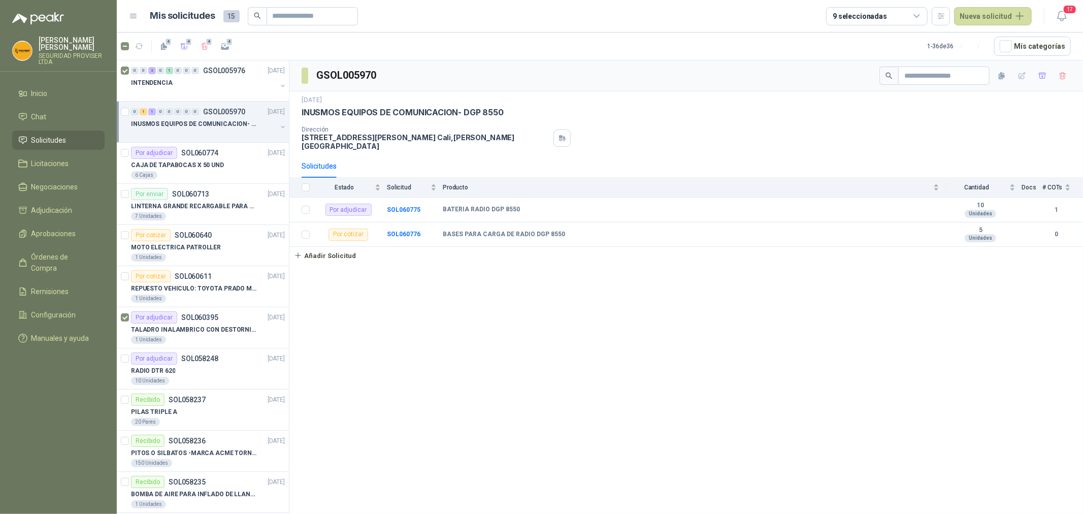
click at [58, 144] on span "Solicitudes" at bounding box center [48, 140] width 35 height 11
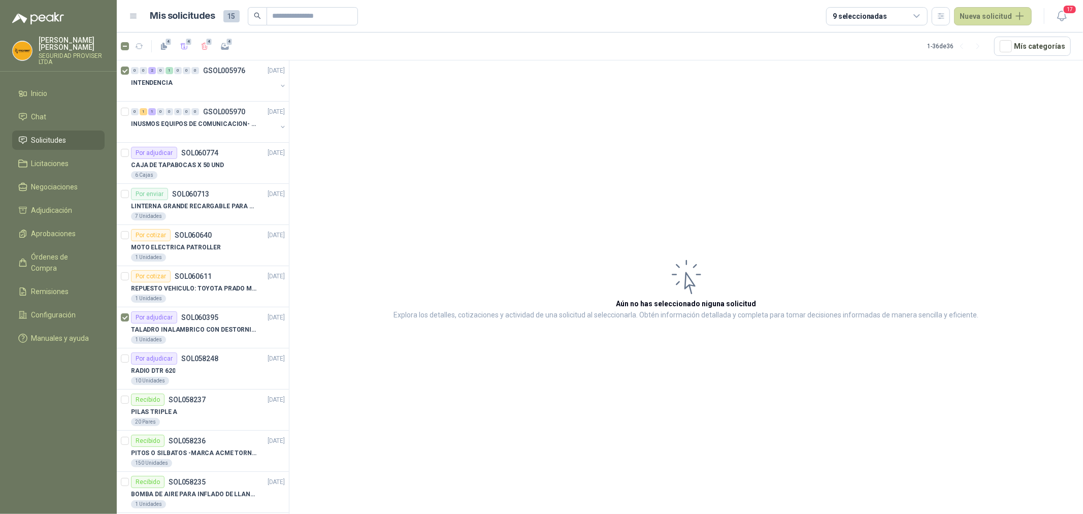
click at [916, 19] on icon at bounding box center [916, 16] width 9 height 9
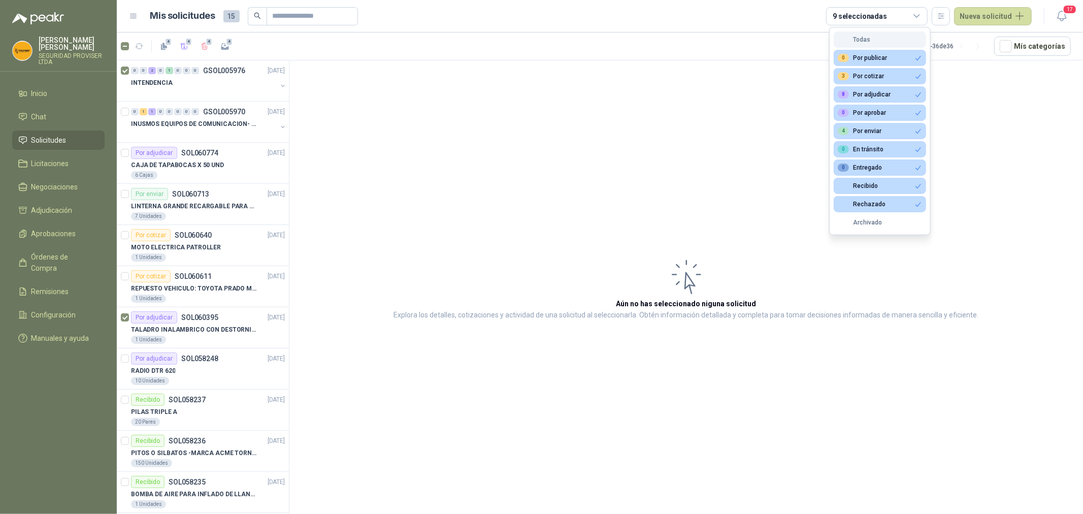
click at [887, 41] on button "Todas" at bounding box center [880, 39] width 92 height 16
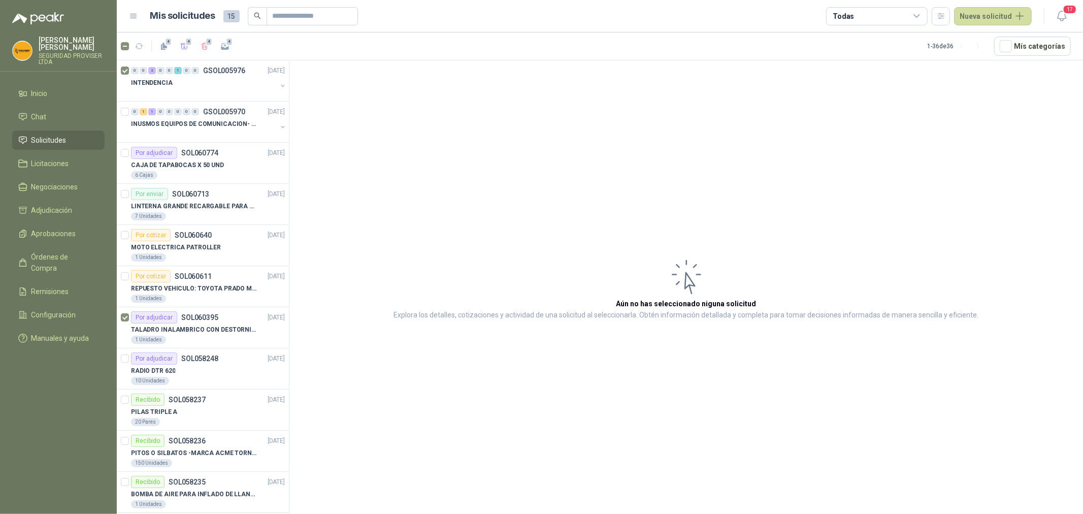
click at [918, 15] on icon at bounding box center [916, 16] width 9 height 9
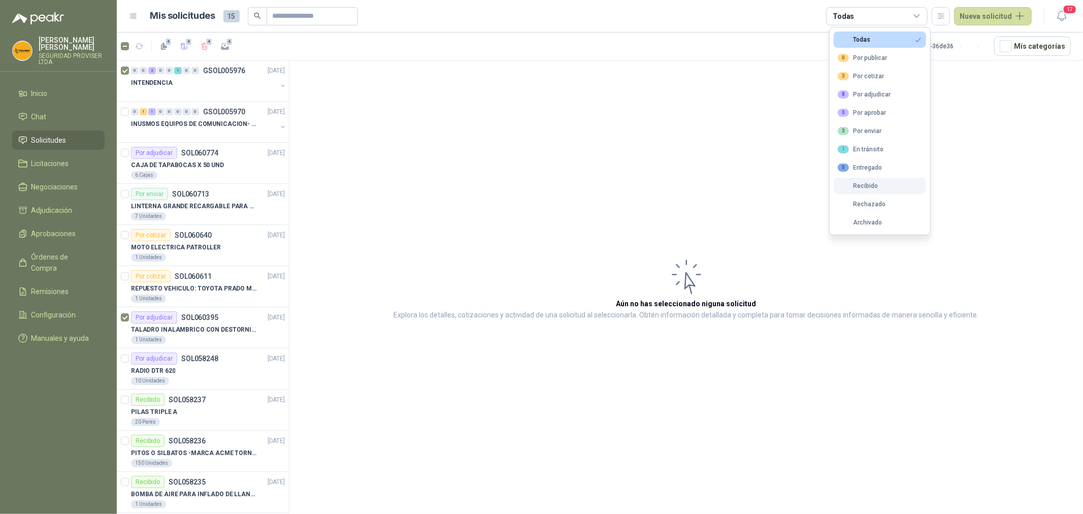
click at [885, 184] on button "Recibido" at bounding box center [880, 186] width 92 height 16
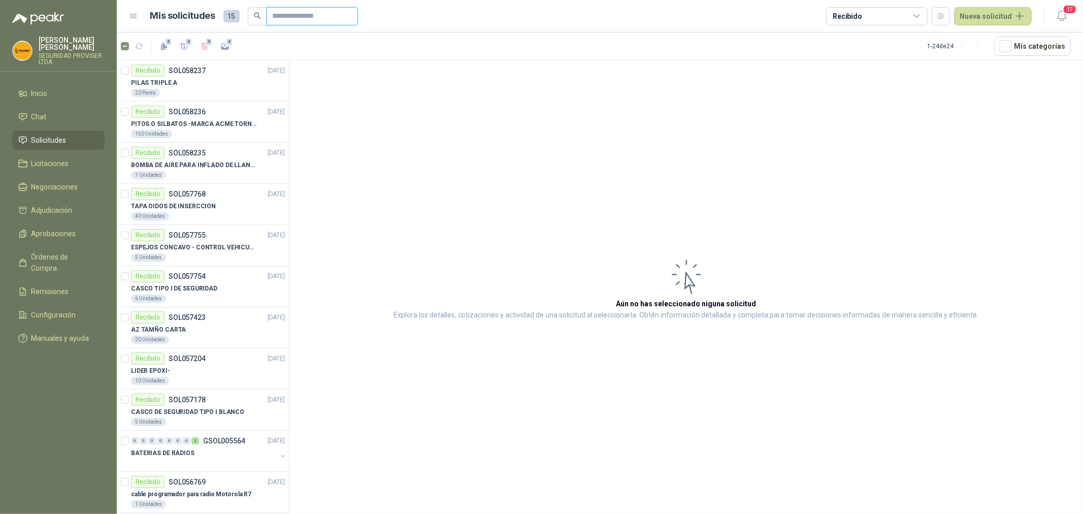
click at [328, 19] on input "text" at bounding box center [308, 16] width 71 height 17
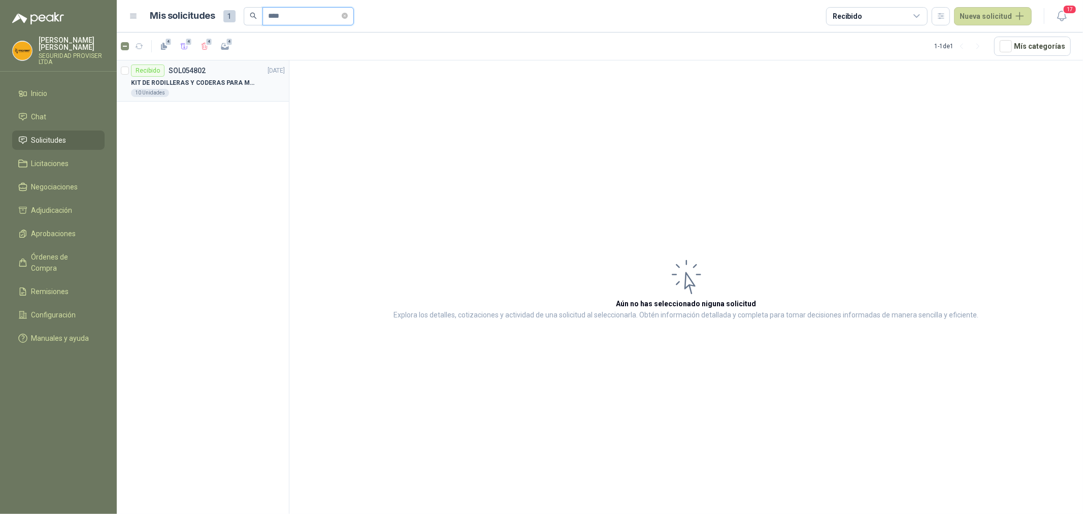
type input "****"
click at [221, 74] on div "Recibido SOL054802 [DATE]" at bounding box center [208, 70] width 154 height 12
